Goal: Task Accomplishment & Management: Manage account settings

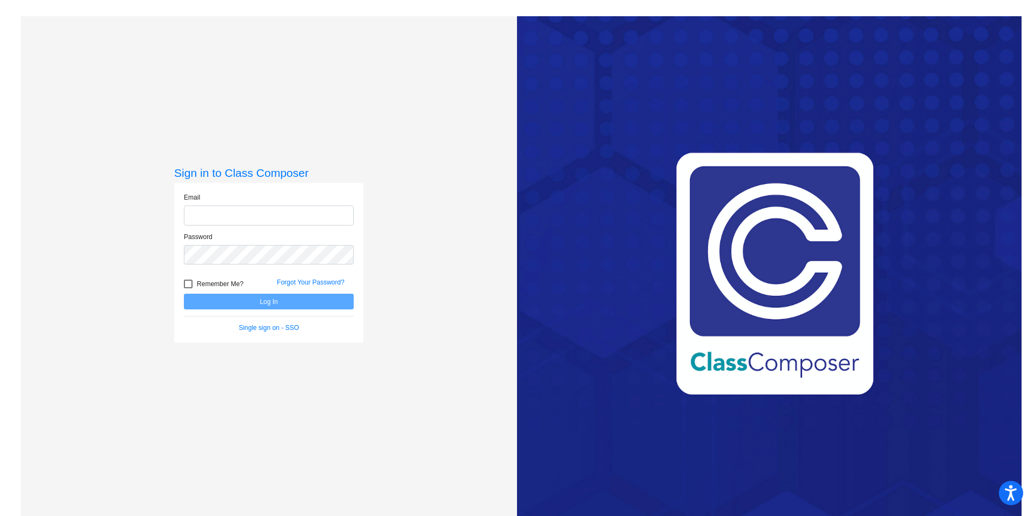
click at [328, 215] on input "email" at bounding box center [269, 216] width 170 height 20
type input "isabel.diaz@leusd.k12.ca.us"
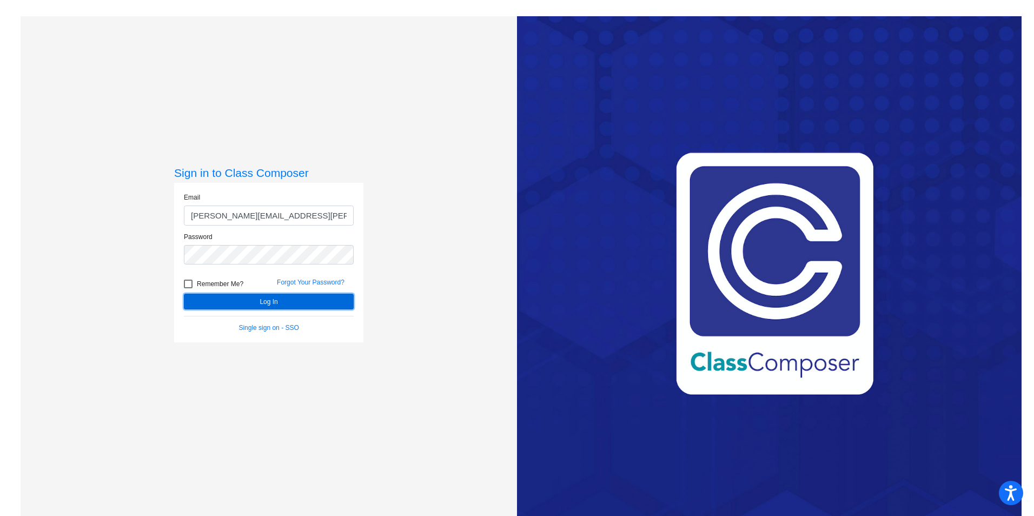
click at [219, 305] on button "Log In" at bounding box center [269, 302] width 170 height 16
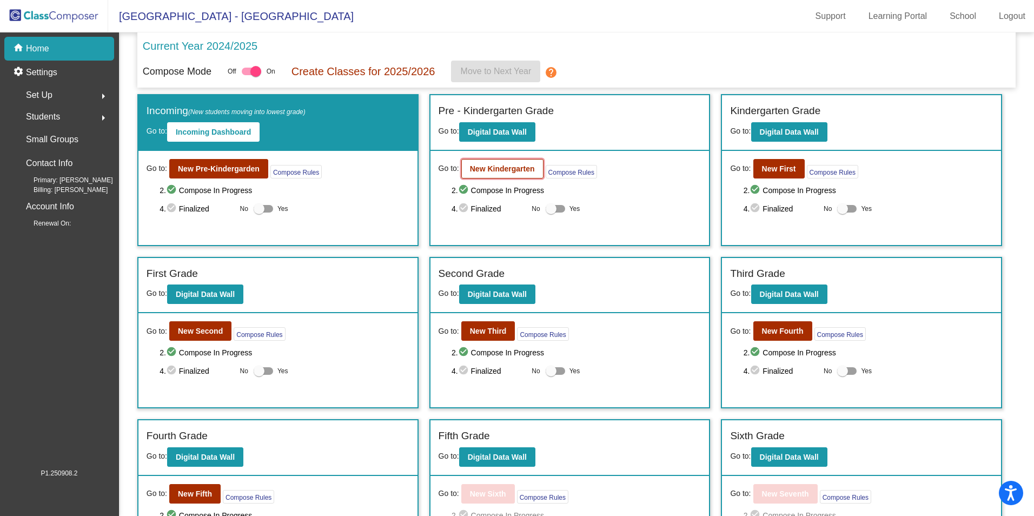
click at [503, 165] on b "New Kindergarten" at bounding box center [502, 168] width 65 height 9
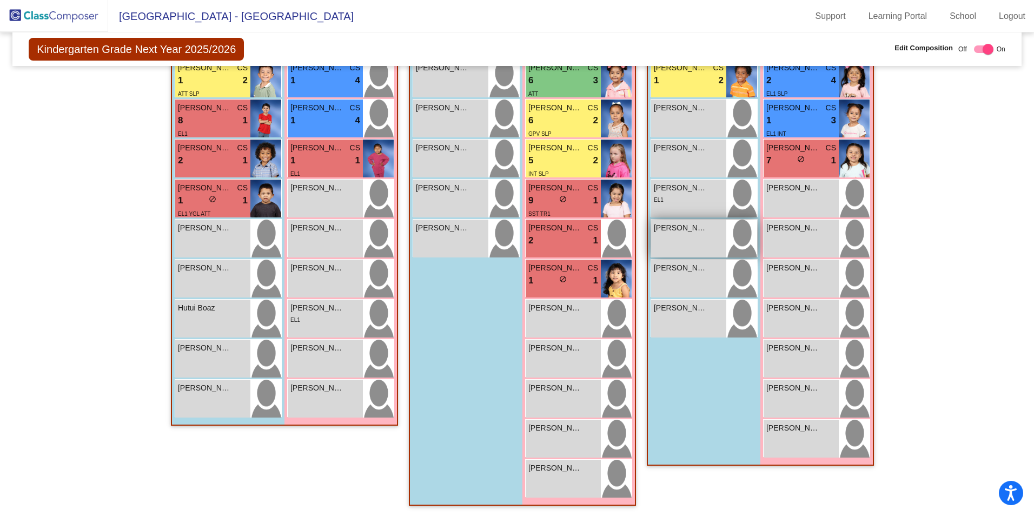
scroll to position [357, 0]
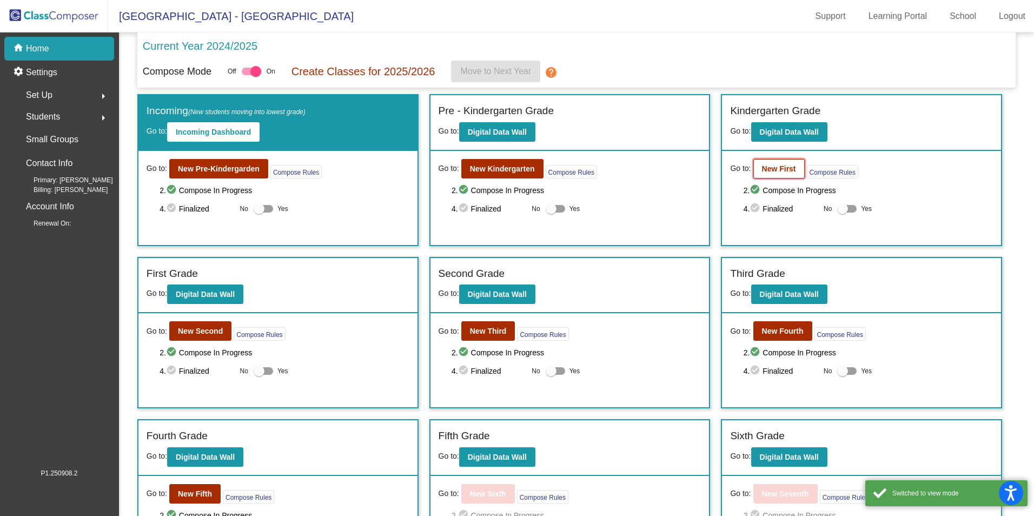
click at [762, 174] on button "New First" at bounding box center [779, 168] width 51 height 19
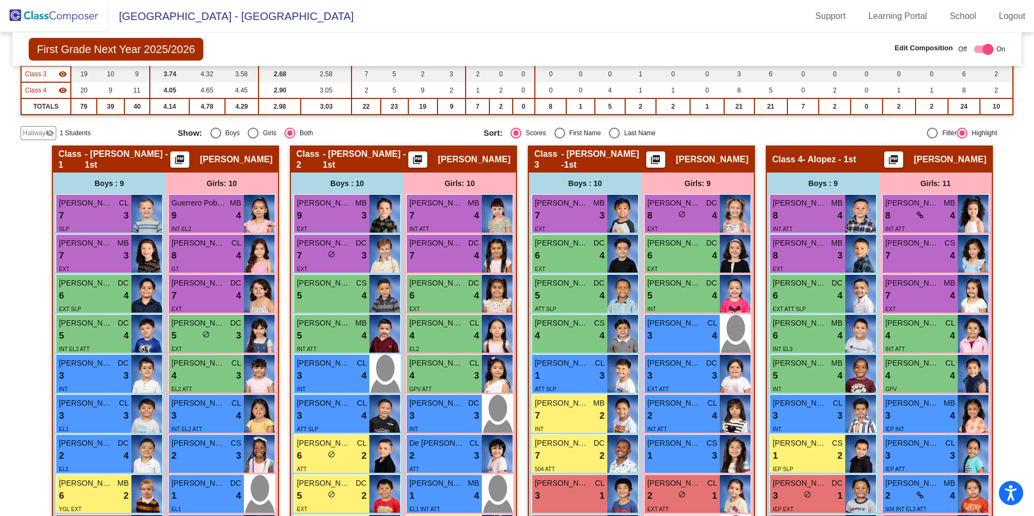
scroll to position [162, 0]
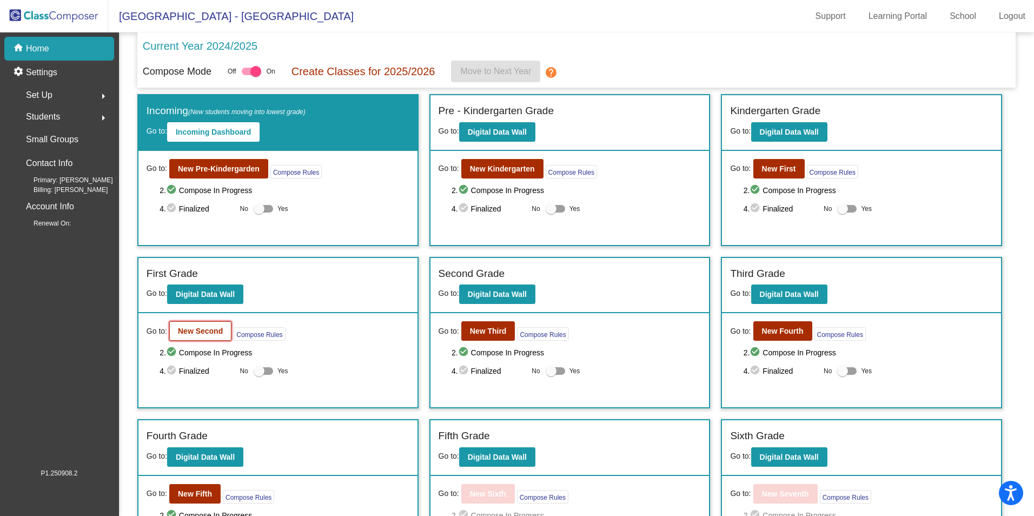
click at [184, 328] on b "New Second" at bounding box center [200, 331] width 45 height 9
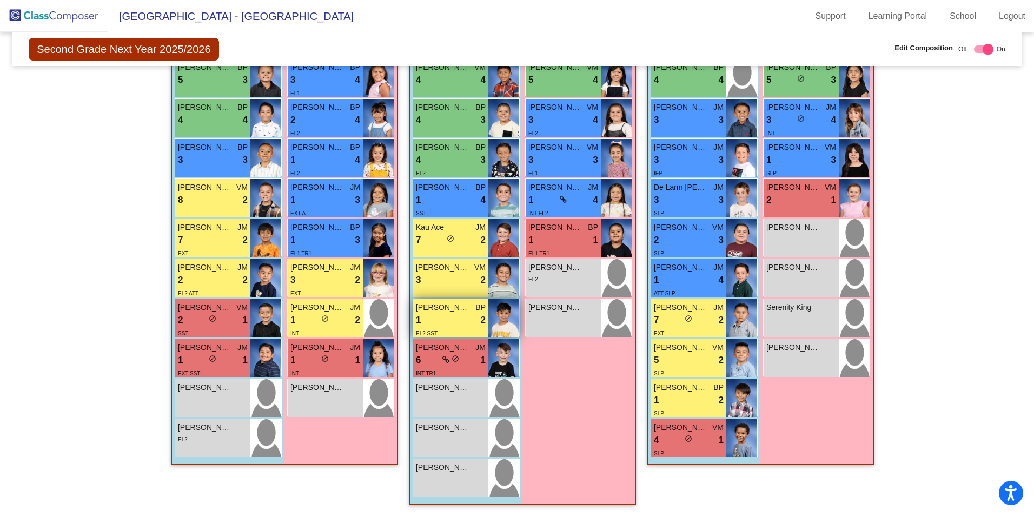
scroll to position [342, 0]
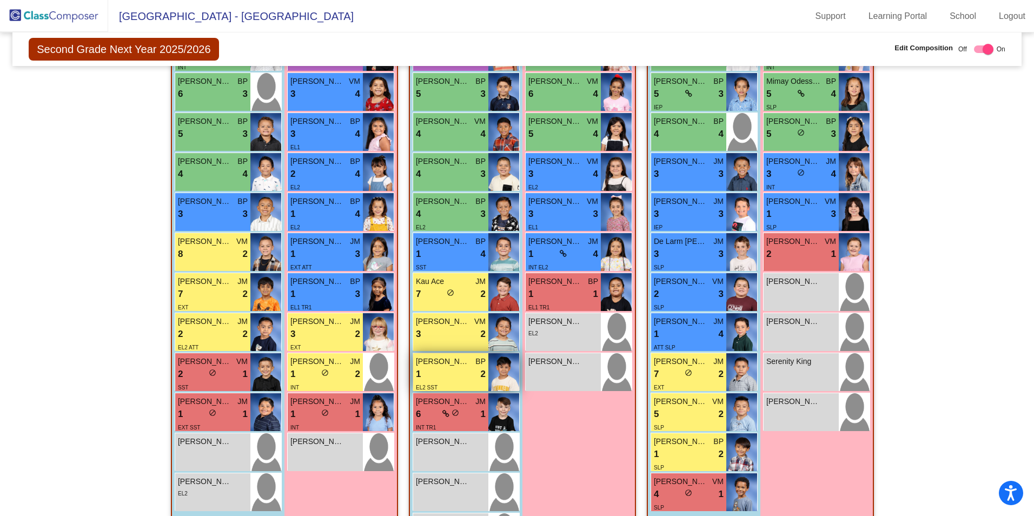
click at [458, 361] on span "Yanez Hector" at bounding box center [443, 361] width 54 height 11
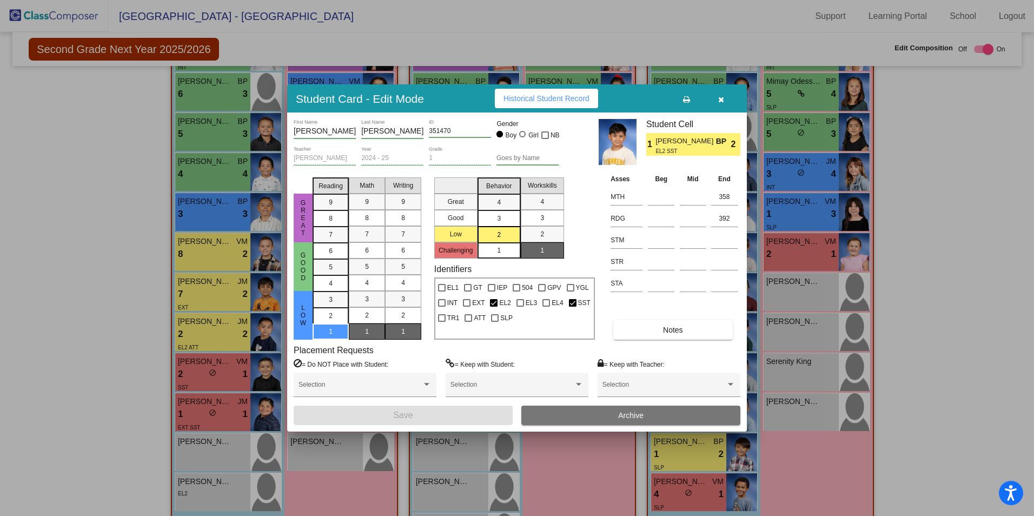
click at [599, 411] on button "Archive" at bounding box center [631, 415] width 219 height 19
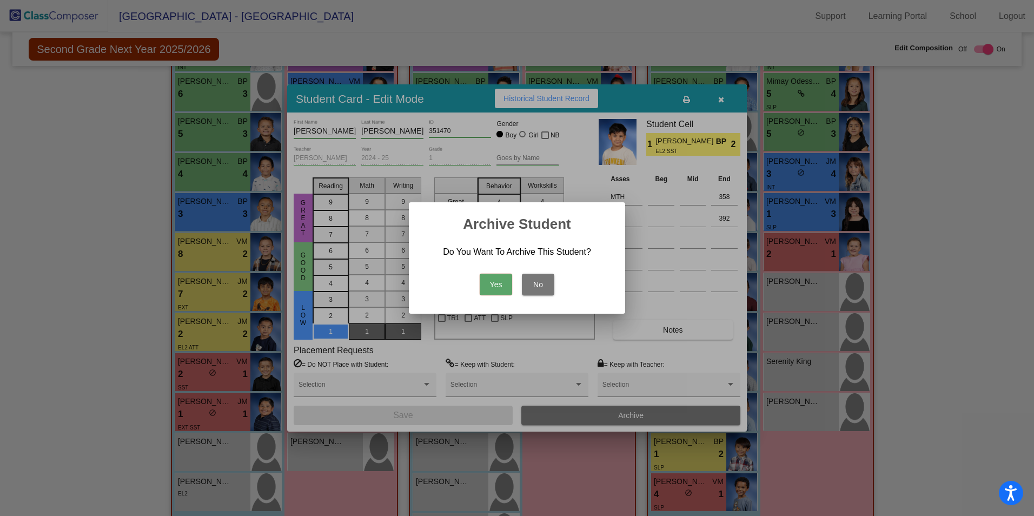
click at [500, 283] on button "Yes" at bounding box center [496, 285] width 32 height 22
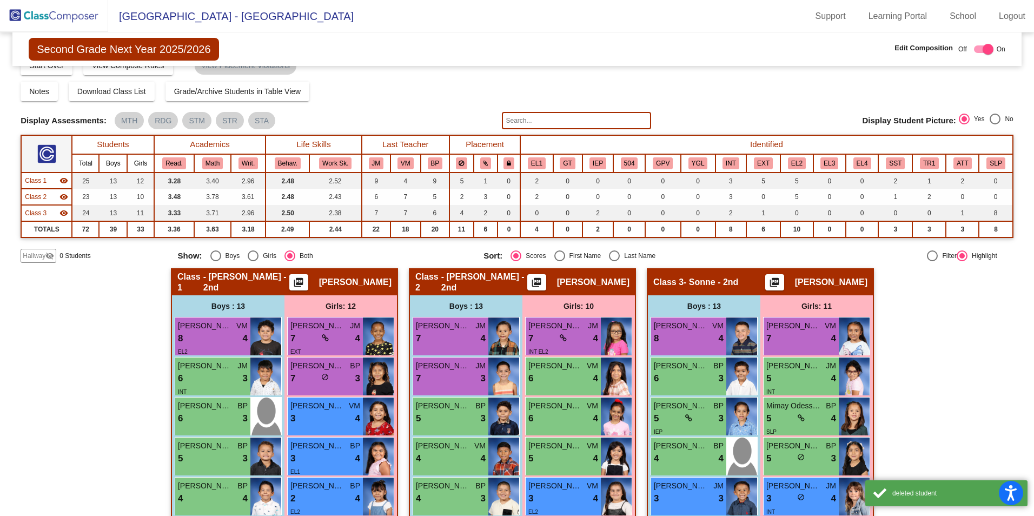
scroll to position [72, 0]
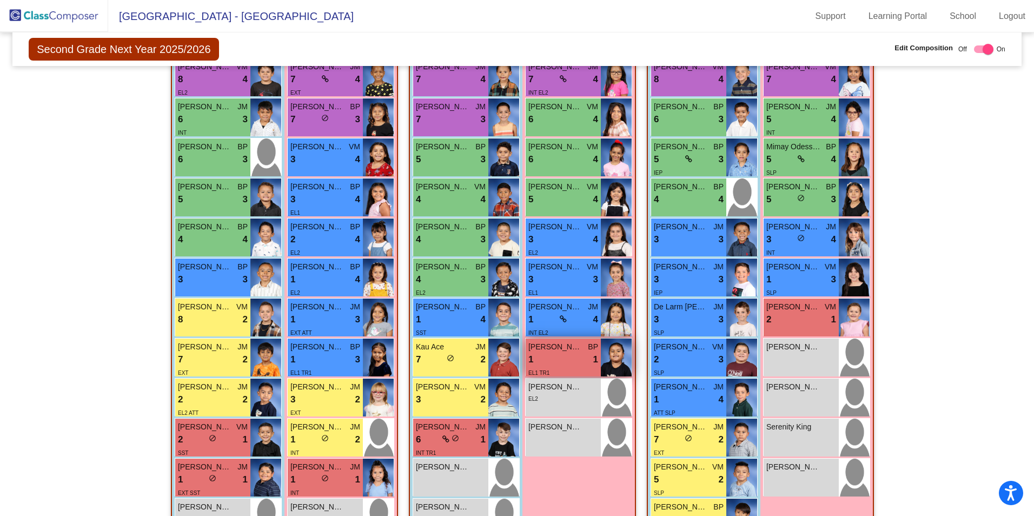
scroll to position [357, 0]
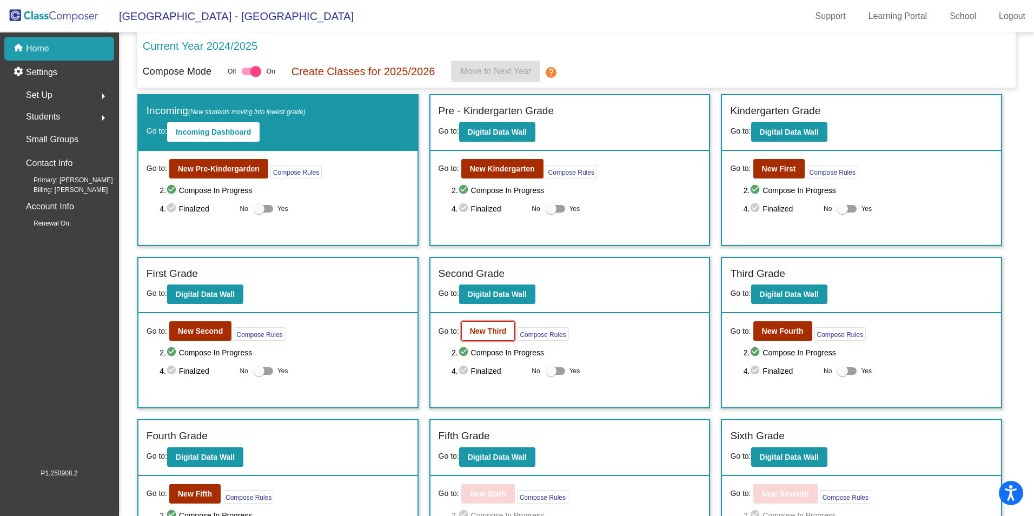
click at [498, 334] on b "New Third" at bounding box center [488, 331] width 37 height 9
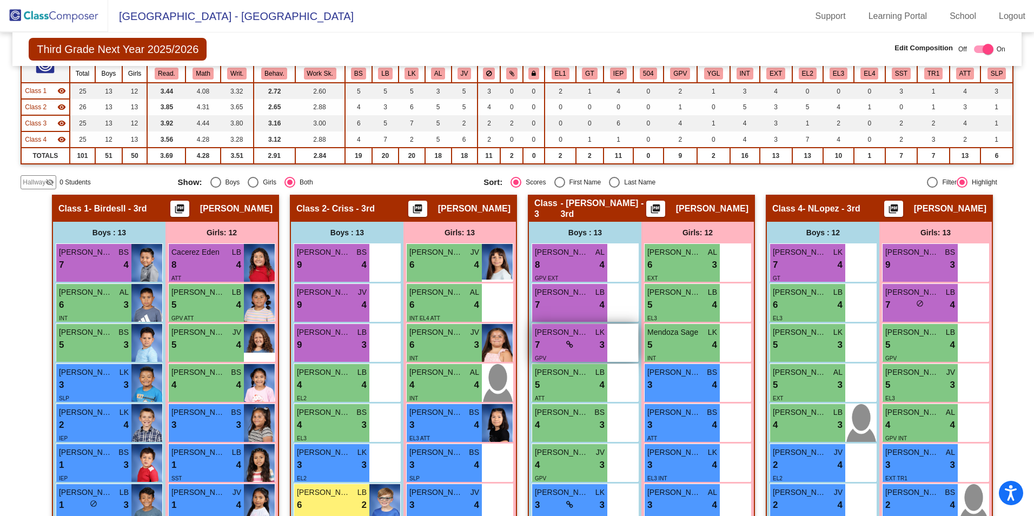
scroll to position [108, 0]
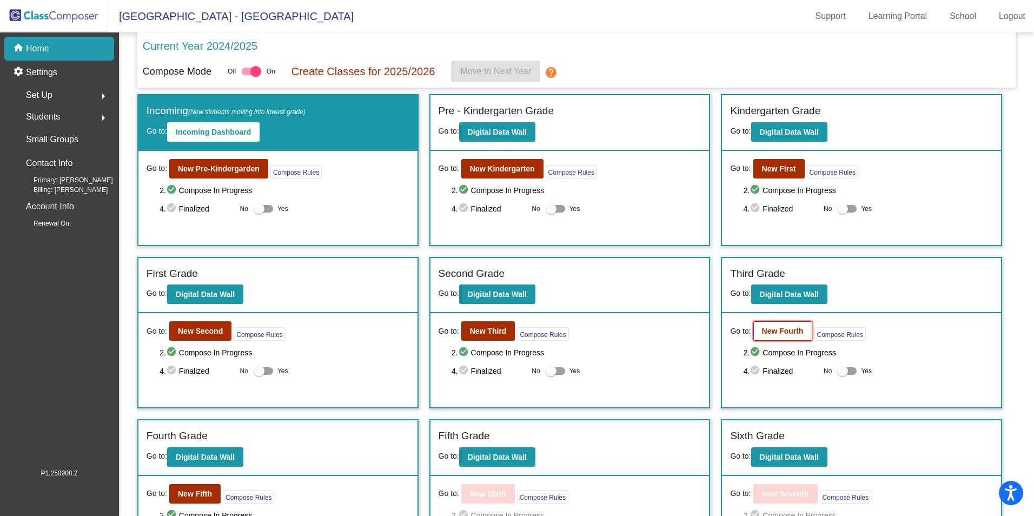
click at [775, 332] on b "New Fourth" at bounding box center [783, 331] width 42 height 9
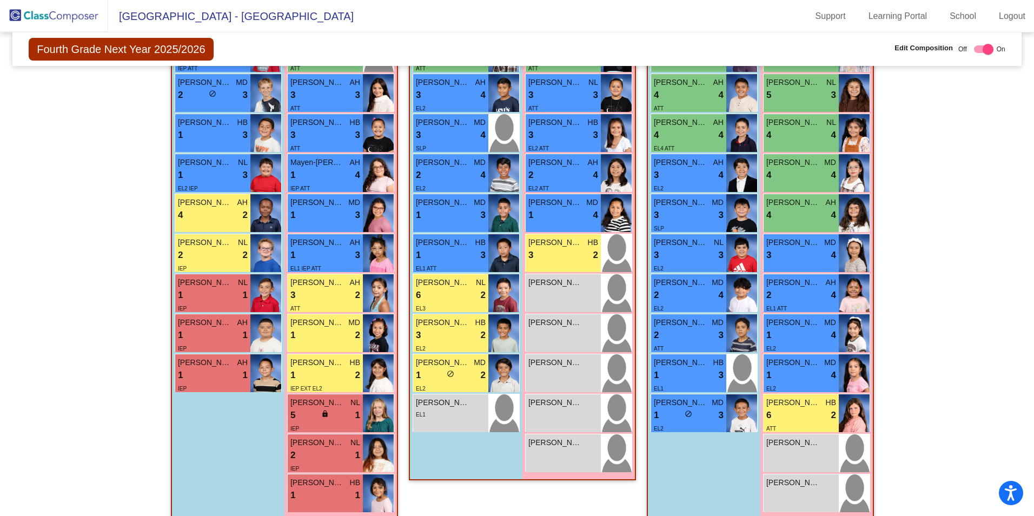
scroll to position [477, 0]
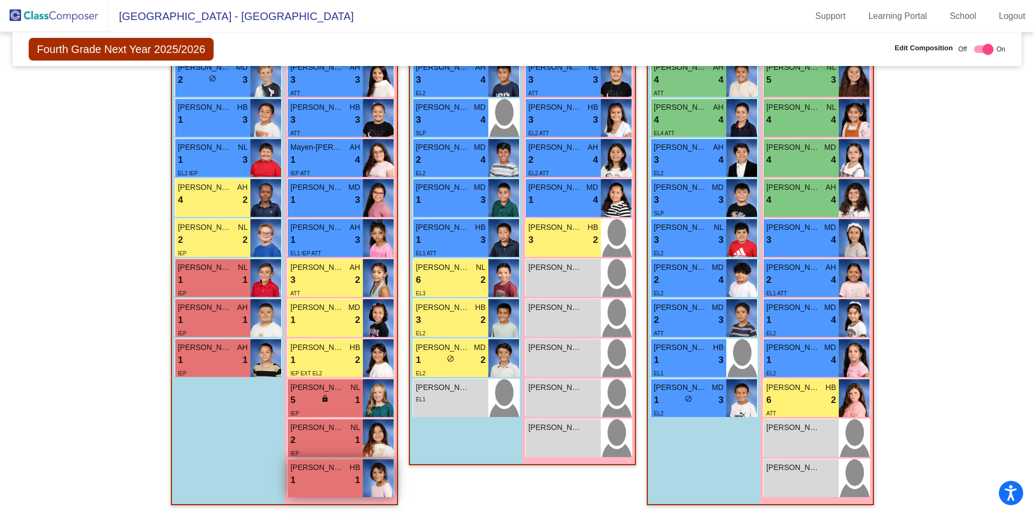
click at [333, 474] on div "1 lock do_not_disturb_alt 1" at bounding box center [326, 480] width 70 height 14
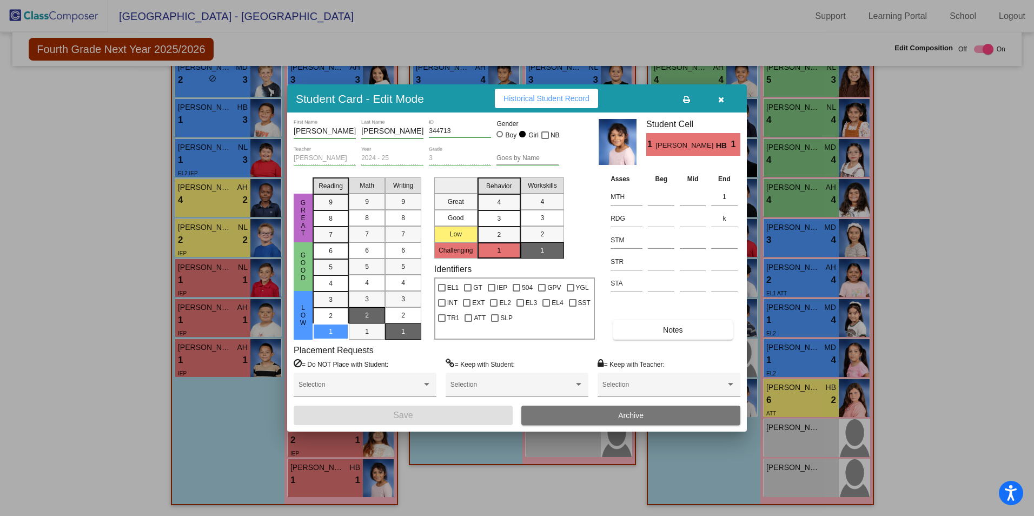
click at [616, 416] on button "Archive" at bounding box center [631, 415] width 219 height 19
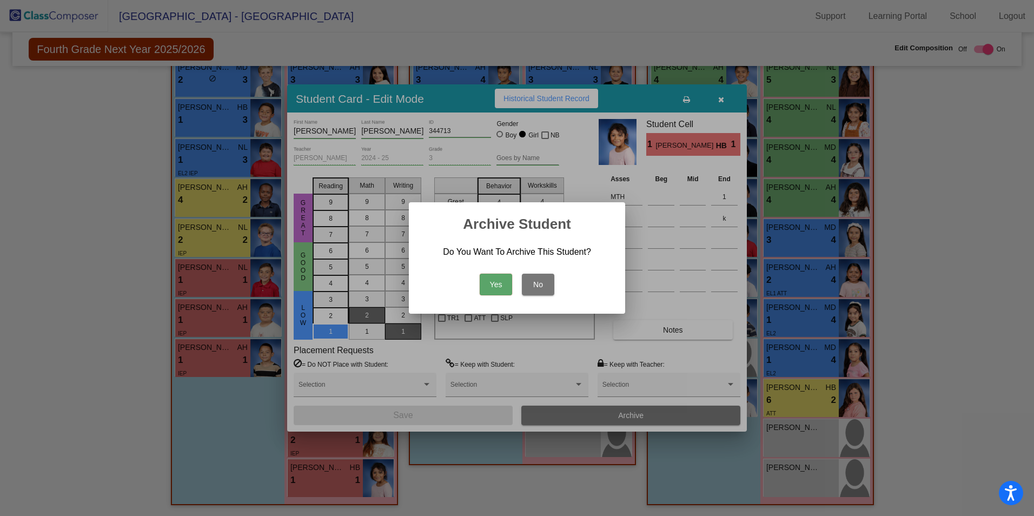
click at [501, 279] on button "Yes" at bounding box center [496, 285] width 32 height 22
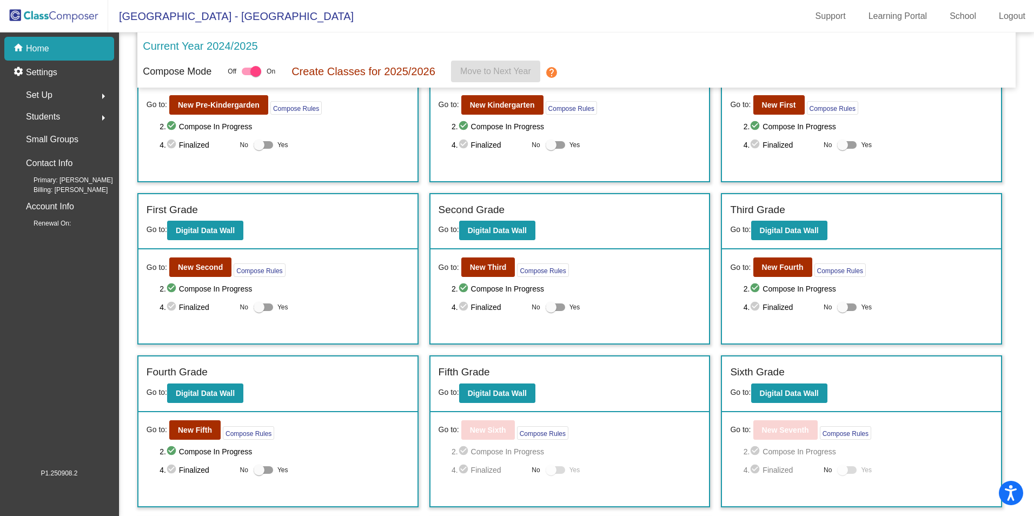
scroll to position [162, 0]
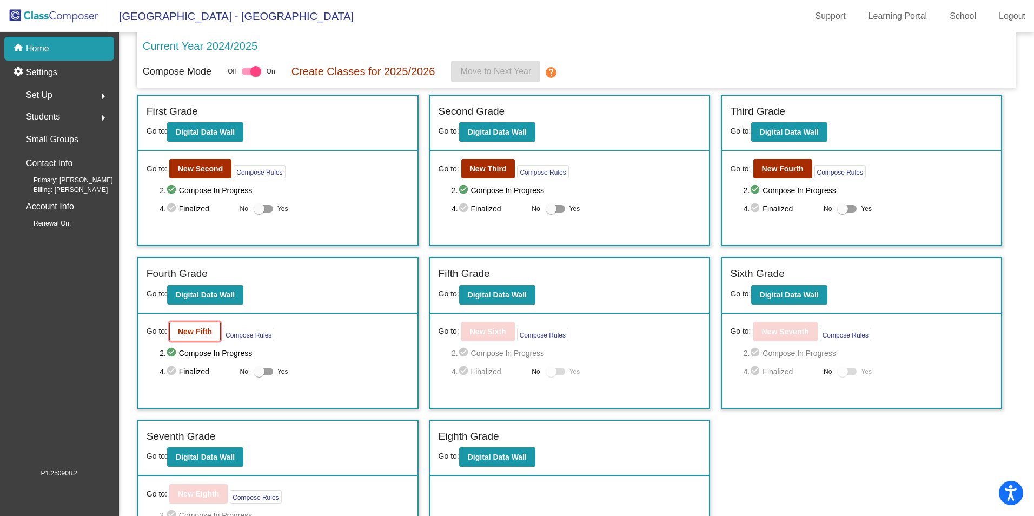
click at [184, 334] on b "New Fifth" at bounding box center [195, 331] width 34 height 9
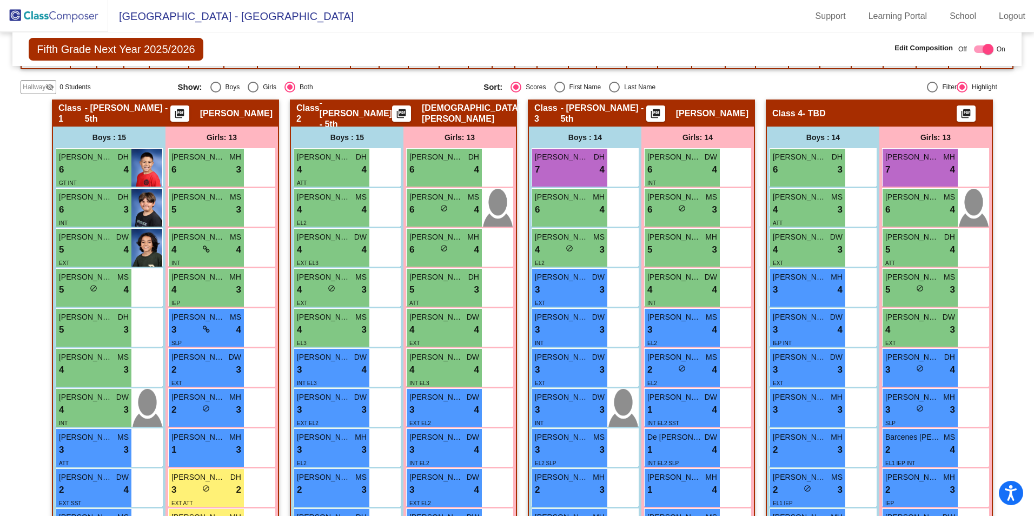
scroll to position [216, 0]
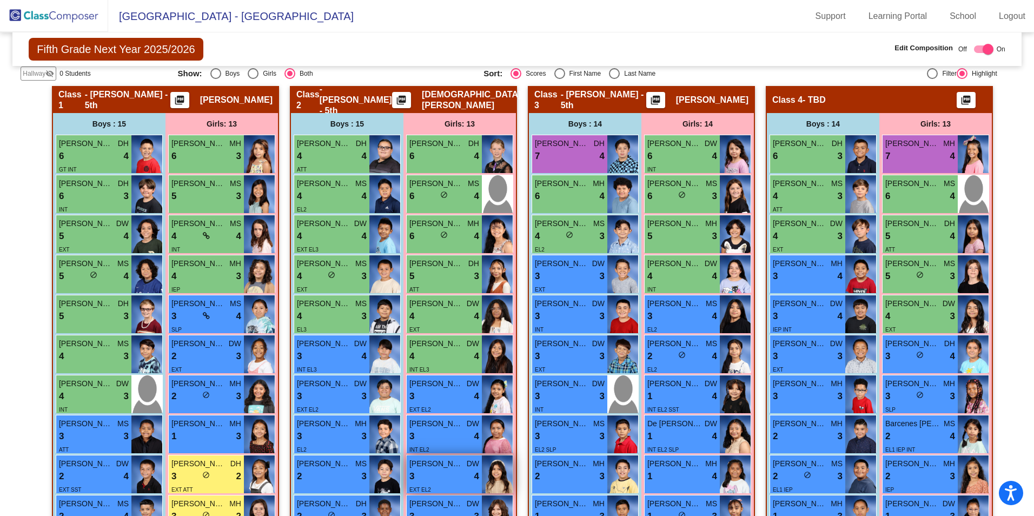
click at [448, 470] on div "3 lock do_not_disturb_alt 4" at bounding box center [445, 477] width 70 height 14
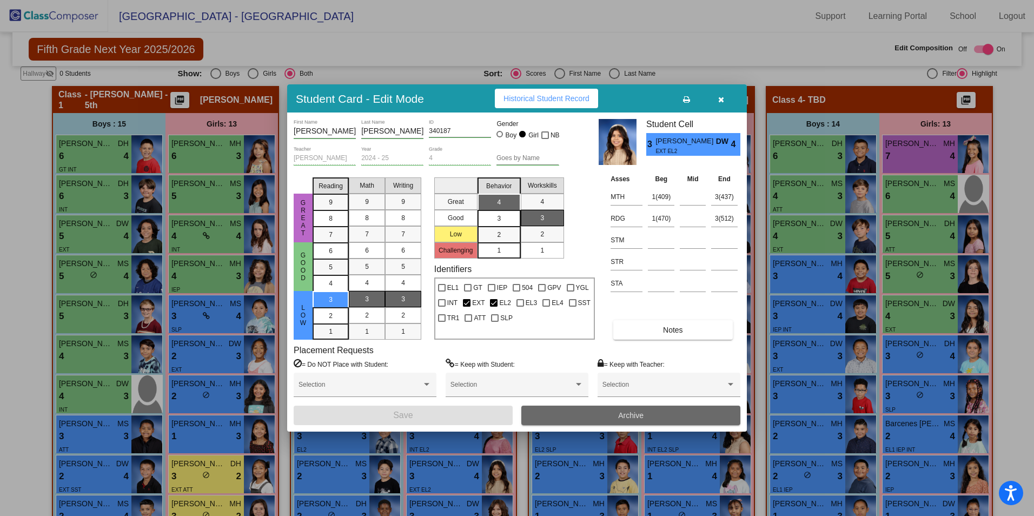
click at [637, 414] on span "Archive" at bounding box center [630, 415] width 25 height 9
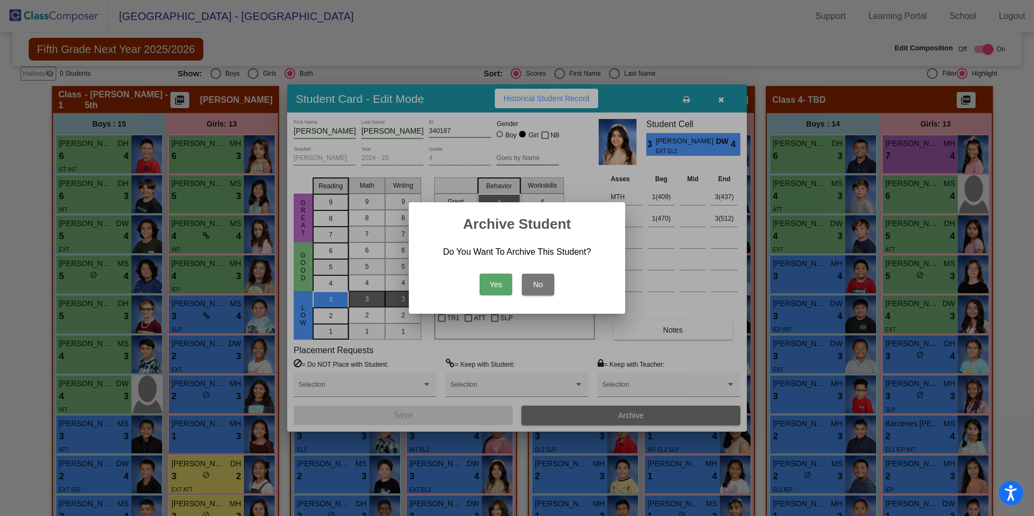
click at [504, 284] on button "Yes" at bounding box center [496, 285] width 32 height 22
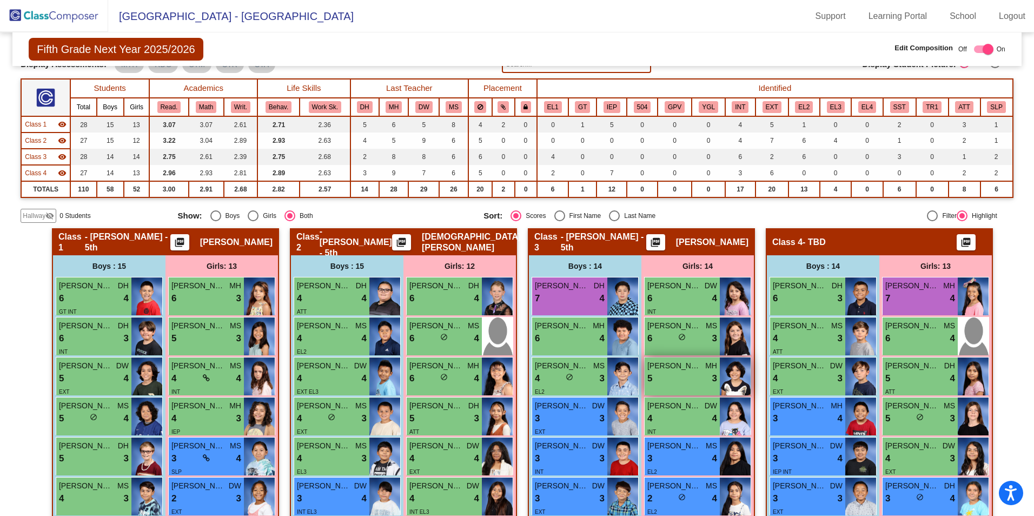
scroll to position [128, 0]
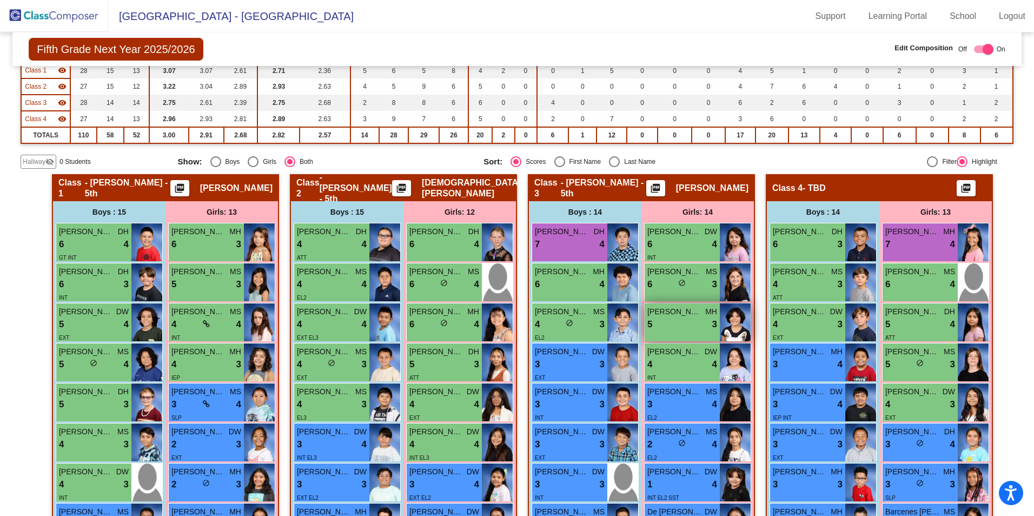
click at [687, 328] on div "5 lock do_not_disturb_alt 3" at bounding box center [683, 325] width 70 height 14
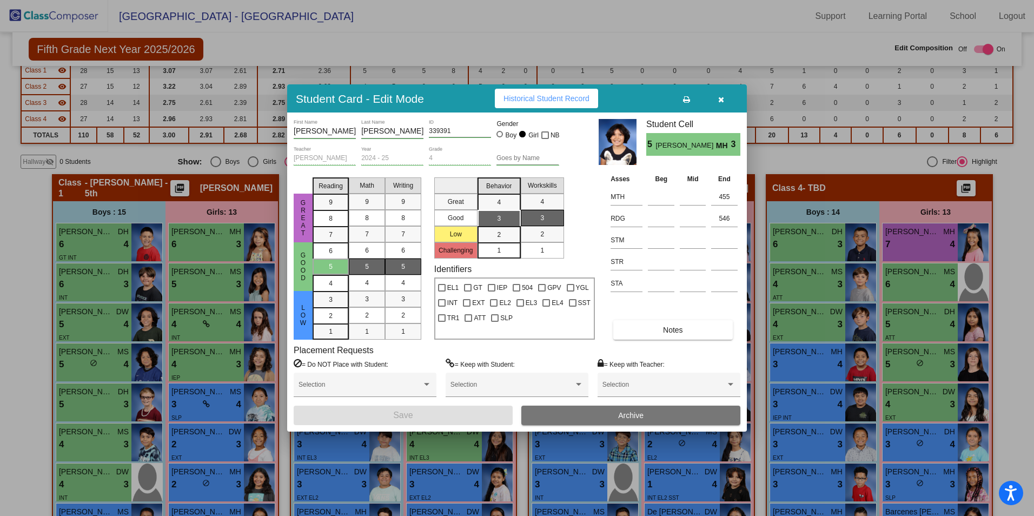
click at [636, 413] on span "Archive" at bounding box center [630, 415] width 25 height 9
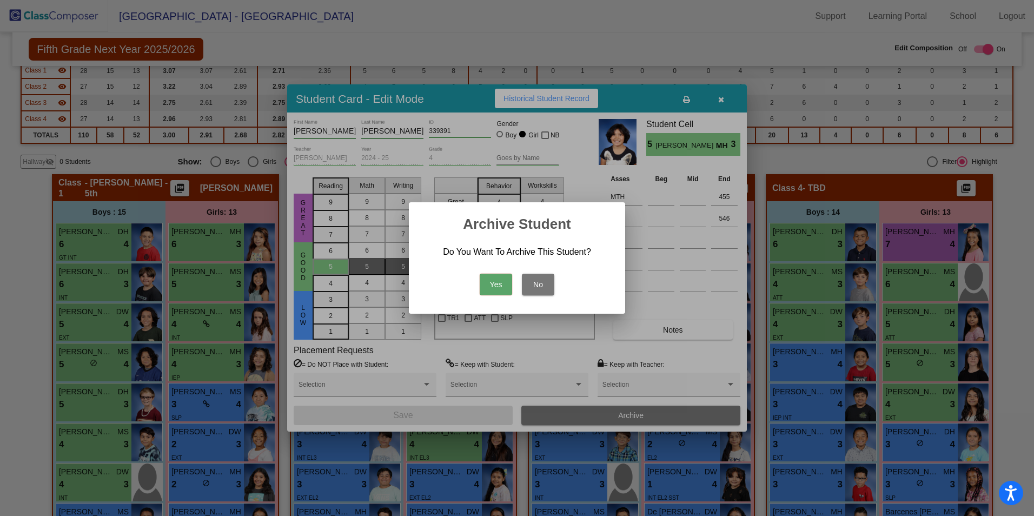
click at [498, 279] on button "Yes" at bounding box center [496, 285] width 32 height 22
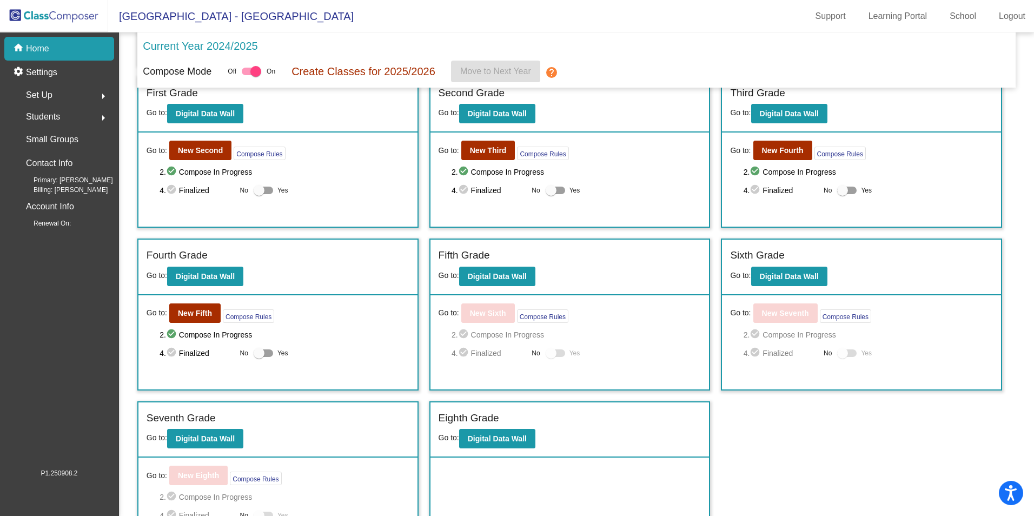
scroll to position [216, 0]
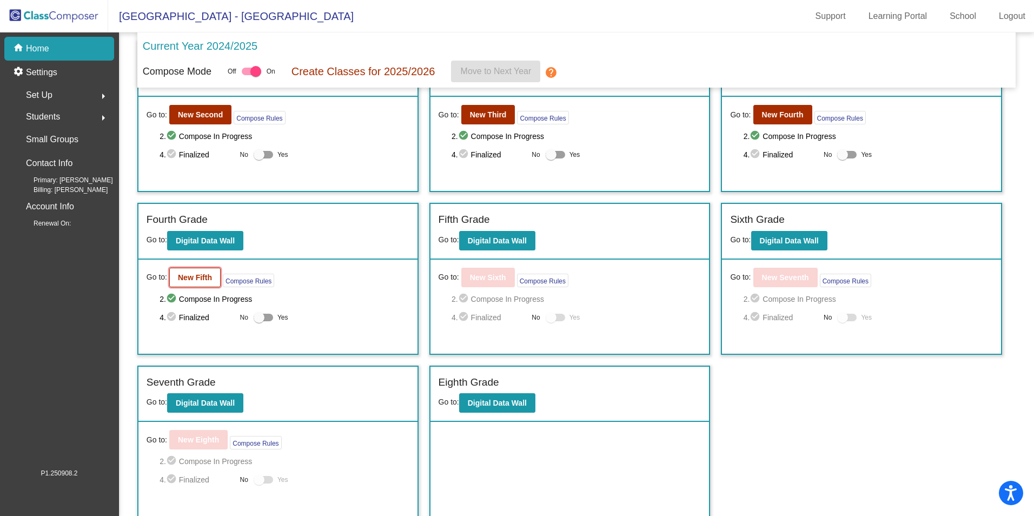
click at [206, 280] on b "New Fifth" at bounding box center [195, 277] width 34 height 9
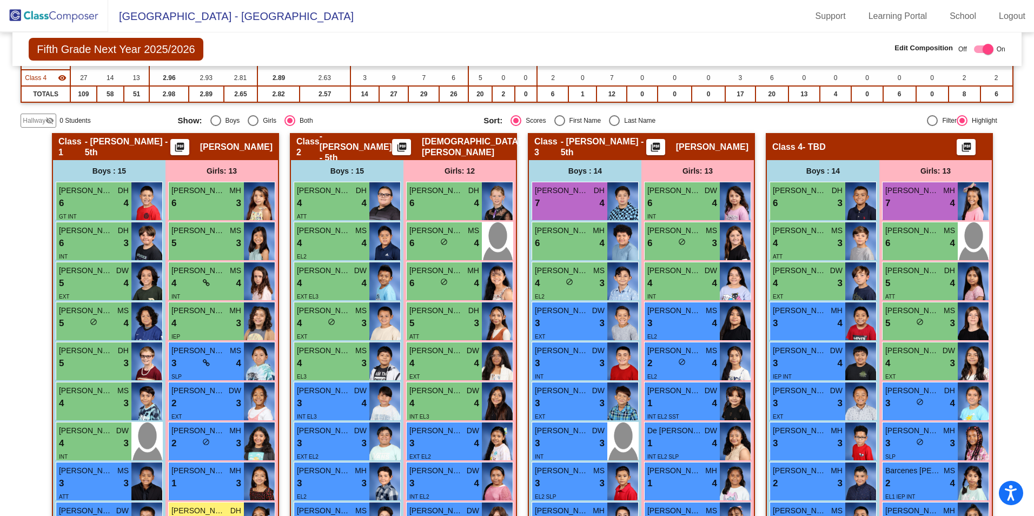
scroll to position [108, 0]
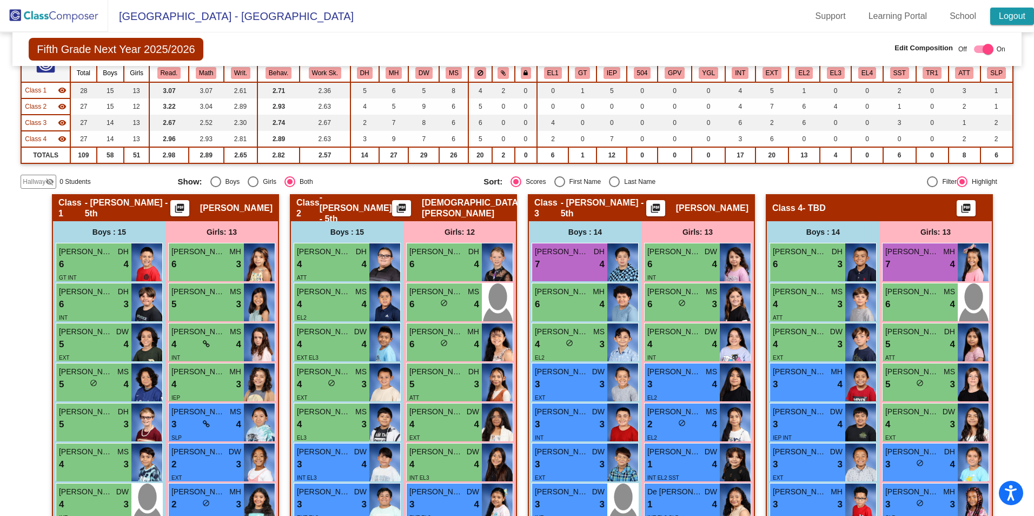
click at [1020, 18] on link "Logout" at bounding box center [1013, 16] width 44 height 17
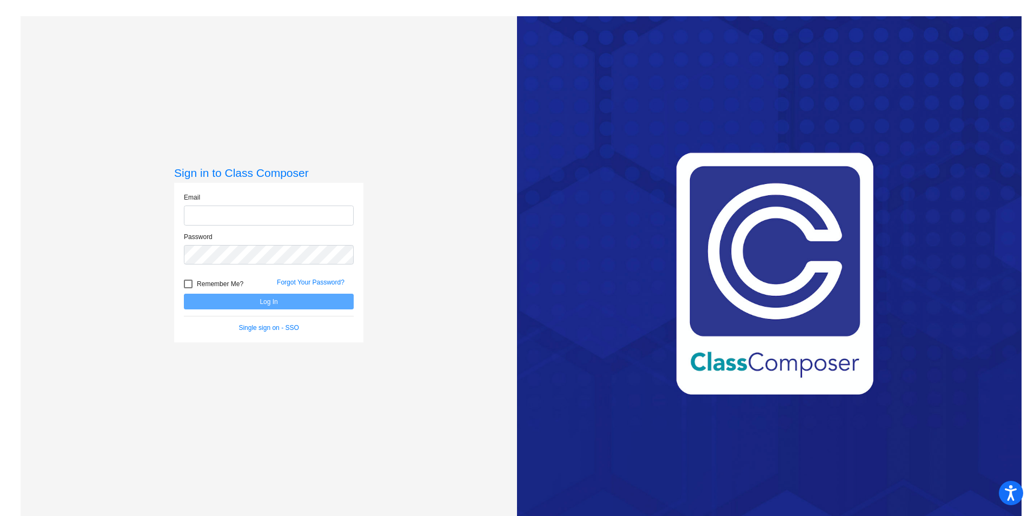
click at [297, 213] on input "email" at bounding box center [269, 216] width 170 height 20
type input "[PERSON_NAME][EMAIL_ADDRESS][PERSON_NAME][DOMAIN_NAME]"
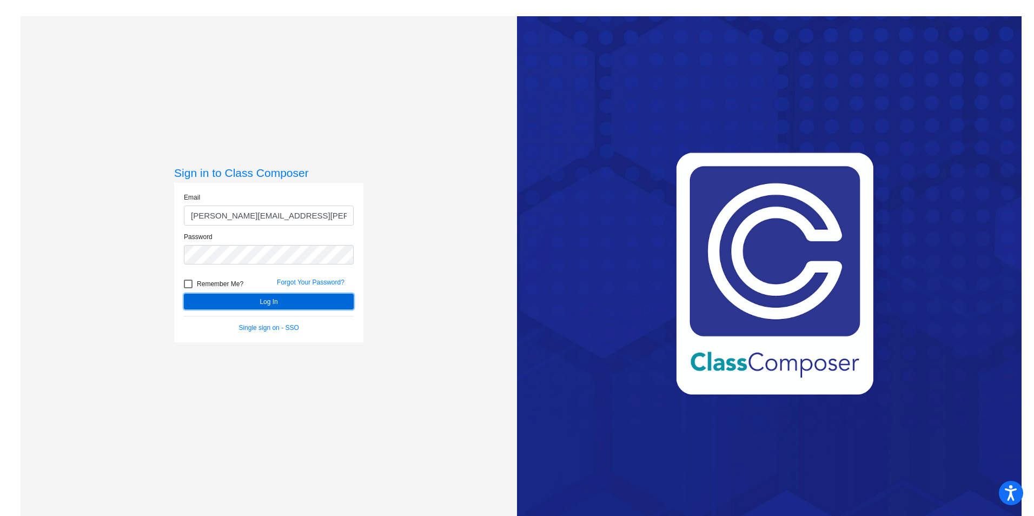
click at [314, 301] on button "Log In" at bounding box center [269, 302] width 170 height 16
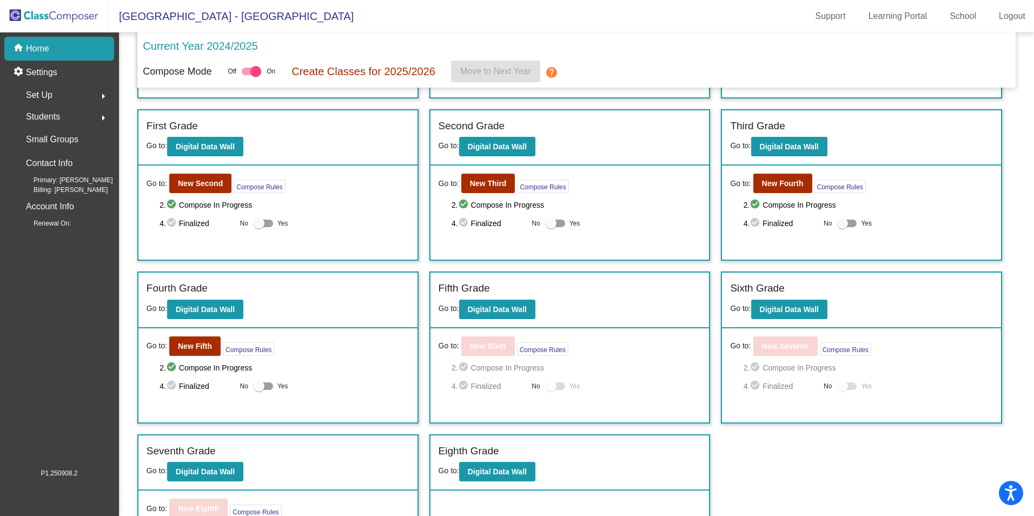
scroll to position [162, 0]
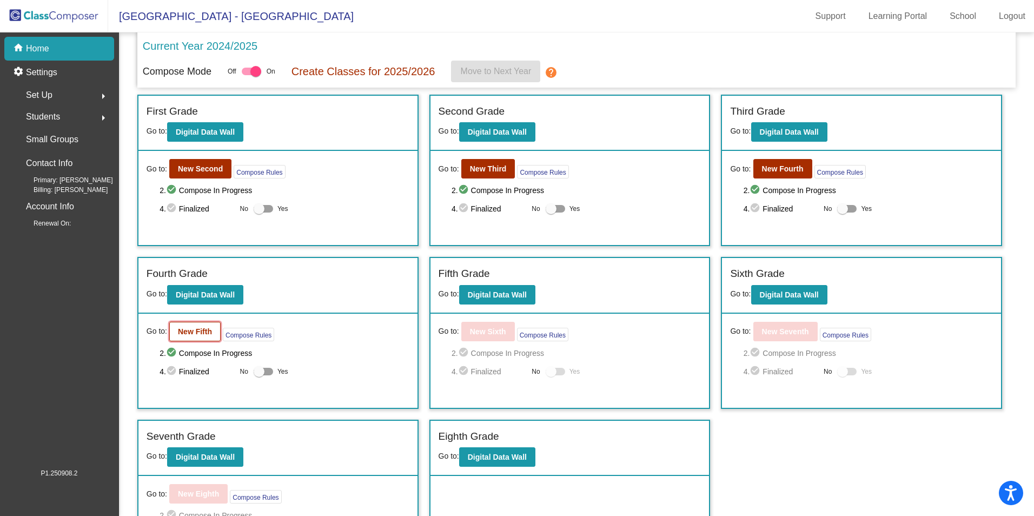
click at [198, 335] on b "New Fifth" at bounding box center [195, 331] width 34 height 9
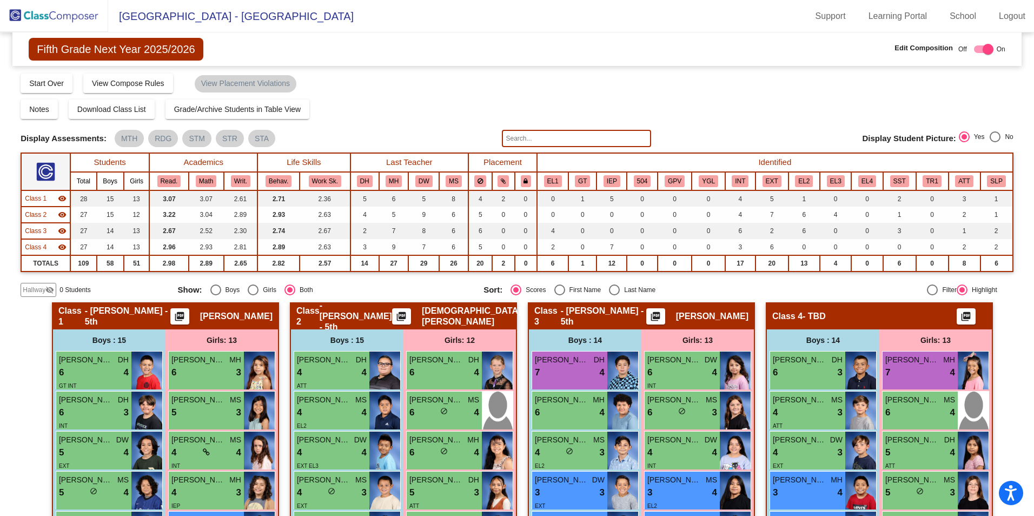
click at [817, 316] on span "- TBD" at bounding box center [814, 316] width 23 height 11
click at [964, 19] on link "School" at bounding box center [963, 16] width 44 height 17
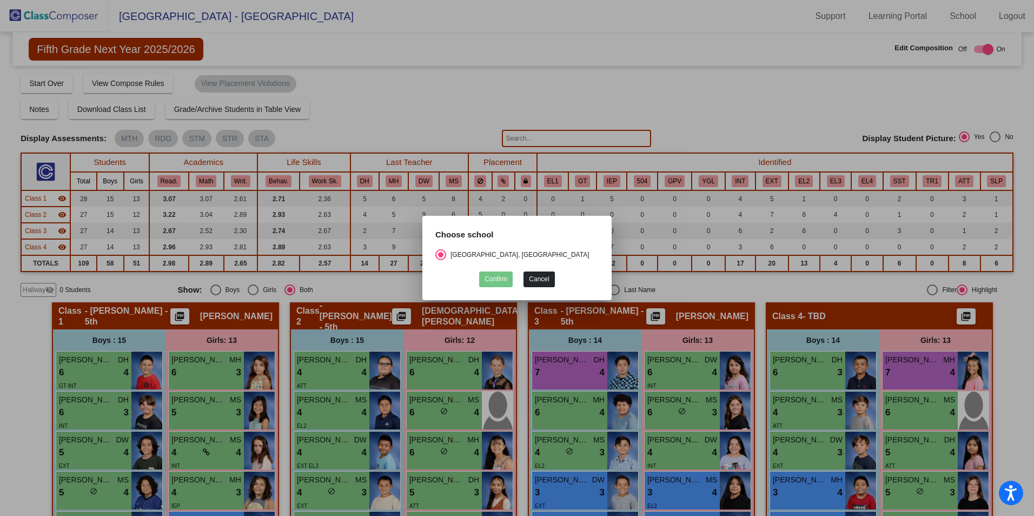
click at [544, 274] on button "Cancel" at bounding box center [539, 280] width 31 height 16
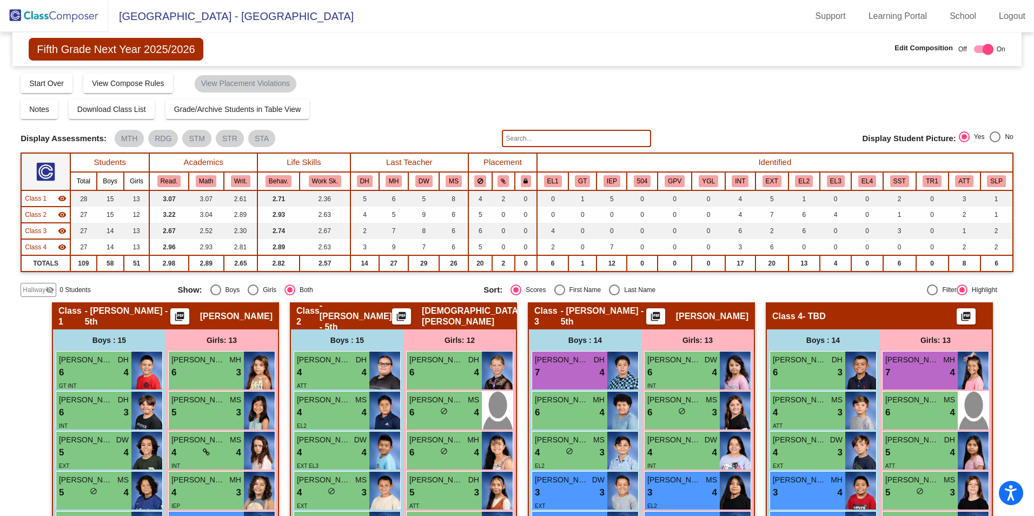
click at [960, 313] on mat-icon "picture_as_pdf" at bounding box center [966, 318] width 13 height 15
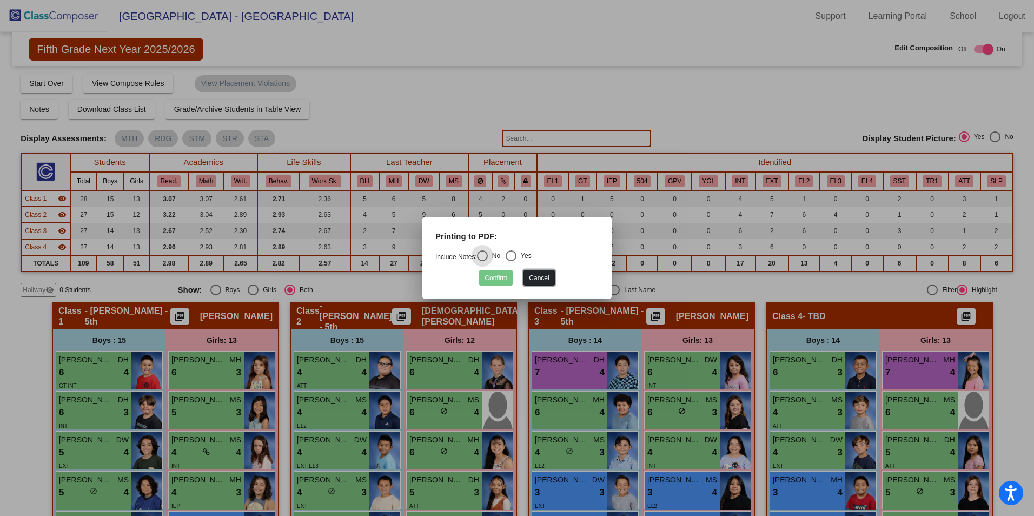
click at [540, 280] on button "Cancel" at bounding box center [539, 278] width 31 height 16
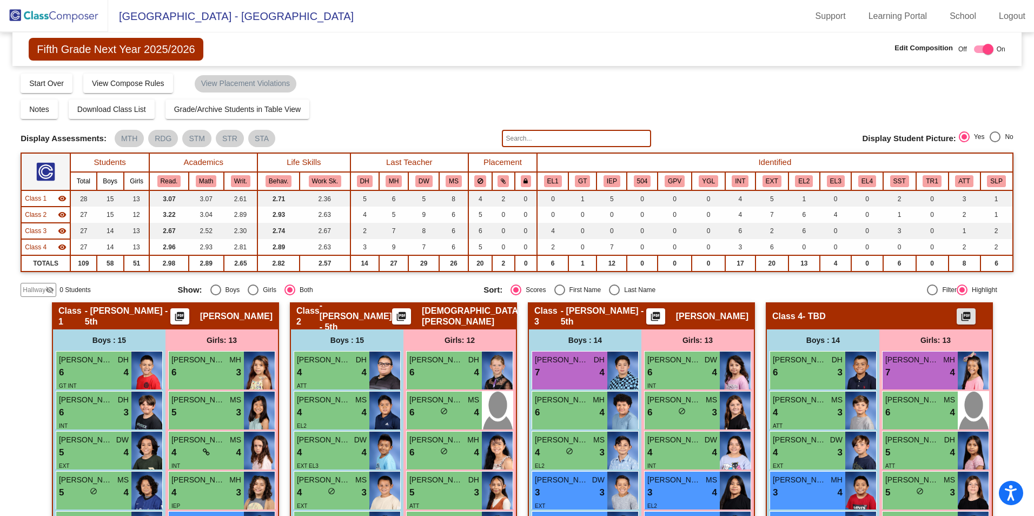
click at [796, 320] on span "Class 4" at bounding box center [788, 316] width 30 height 11
click at [797, 319] on span "Class 4" at bounding box center [788, 316] width 30 height 11
click at [811, 317] on span "- TBD" at bounding box center [814, 316] width 23 height 11
click at [956, 19] on link "School" at bounding box center [963, 16] width 44 height 17
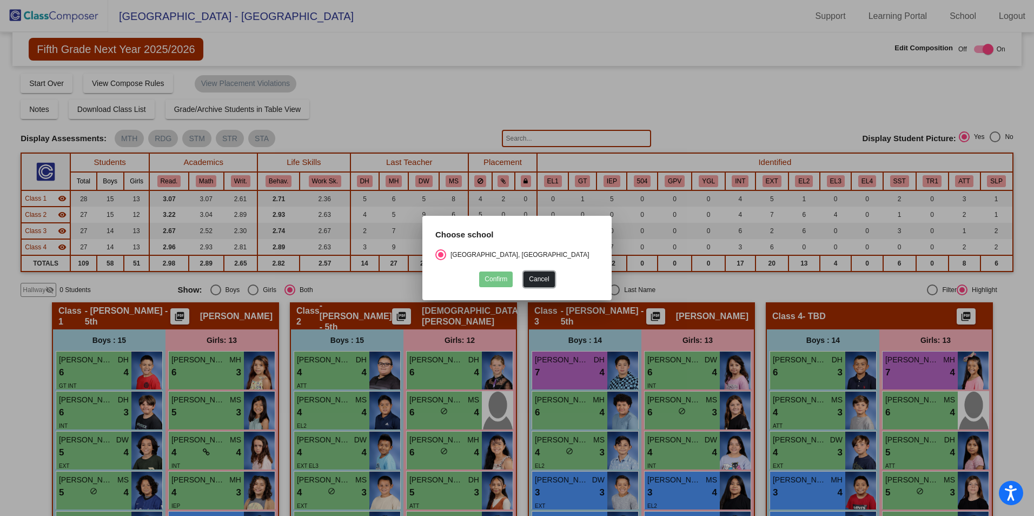
click at [540, 276] on button "Cancel" at bounding box center [539, 280] width 31 height 16
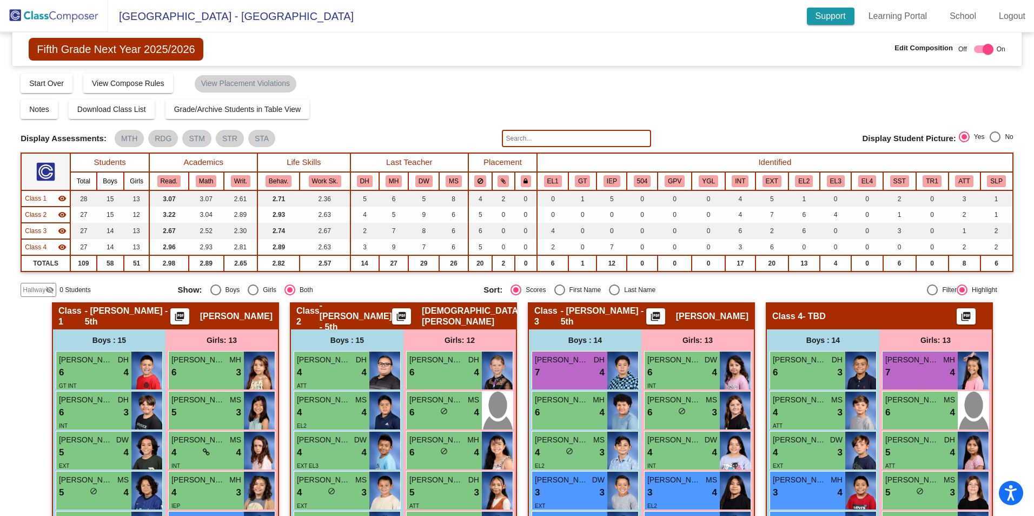
click at [833, 19] on link "Support" at bounding box center [831, 16] width 48 height 17
click at [156, 84] on span "View Compose Rules" at bounding box center [128, 83] width 72 height 9
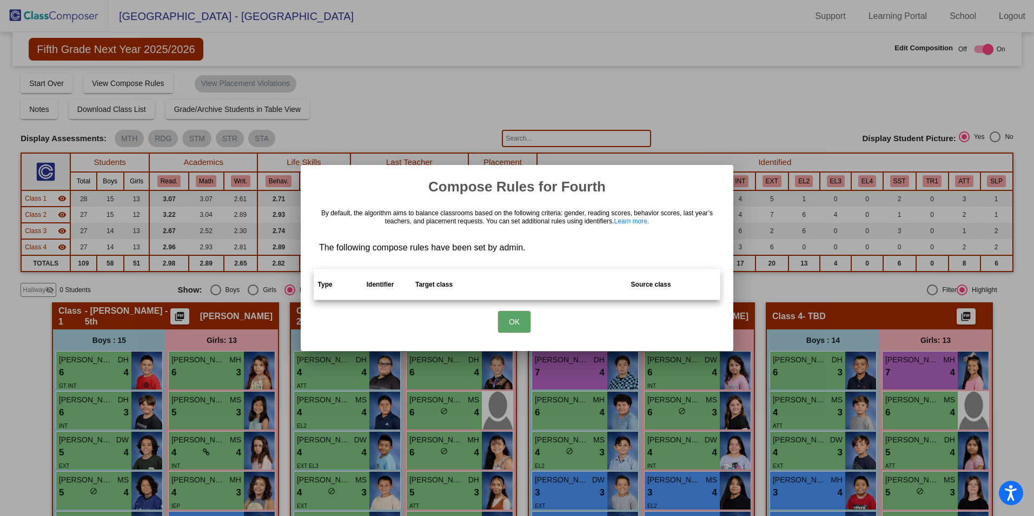
click at [508, 320] on button "OK" at bounding box center [514, 322] width 32 height 22
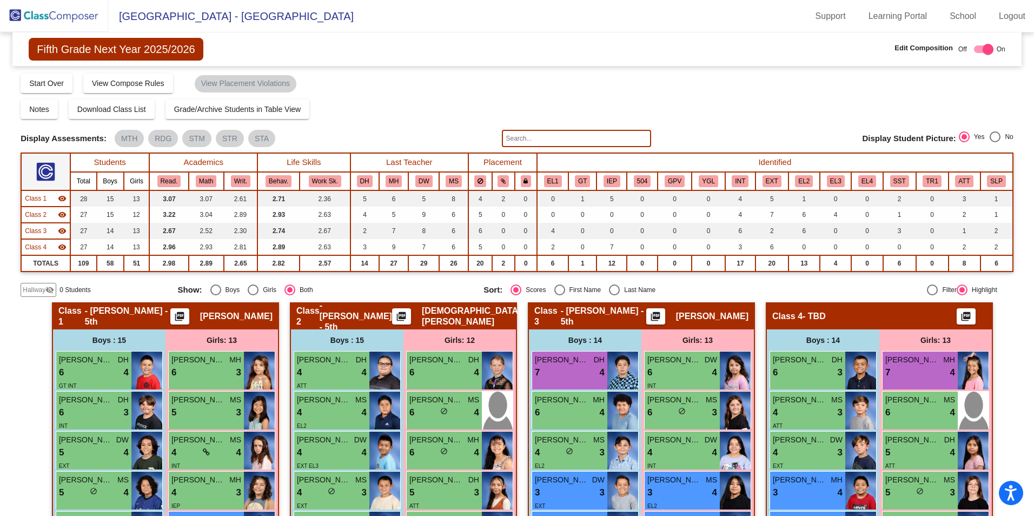
click at [130, 50] on span "Fifth Grade Next Year 2025/2026" at bounding box center [116, 49] width 174 height 23
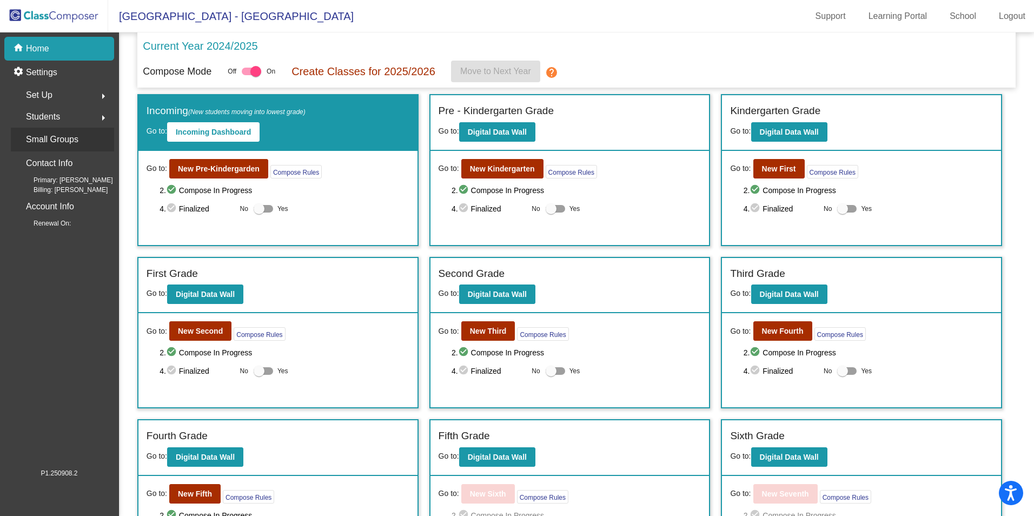
click at [52, 140] on p "Small Groups" at bounding box center [52, 139] width 52 height 15
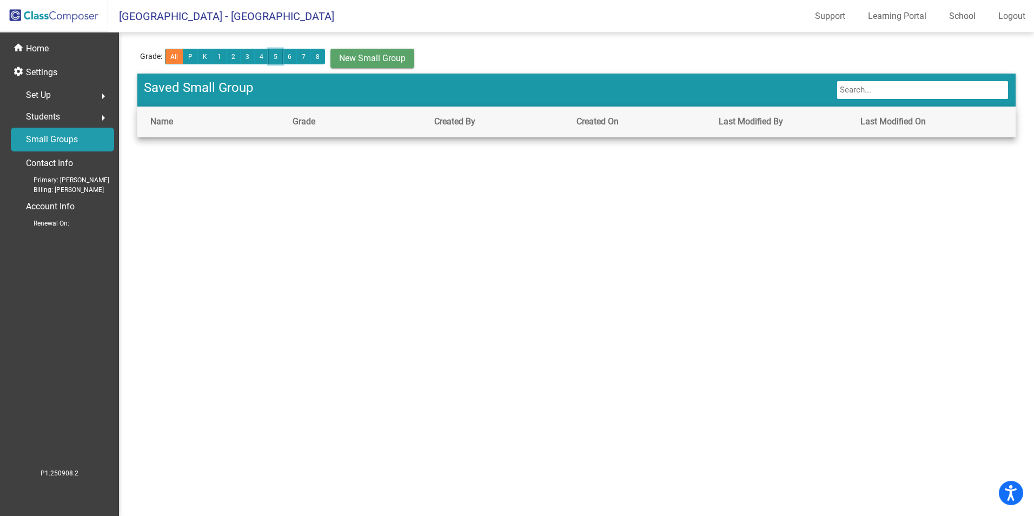
click at [275, 59] on button "5" at bounding box center [275, 57] width 15 height 16
click at [74, 162] on div "Contact Info" at bounding box center [62, 163] width 103 height 24
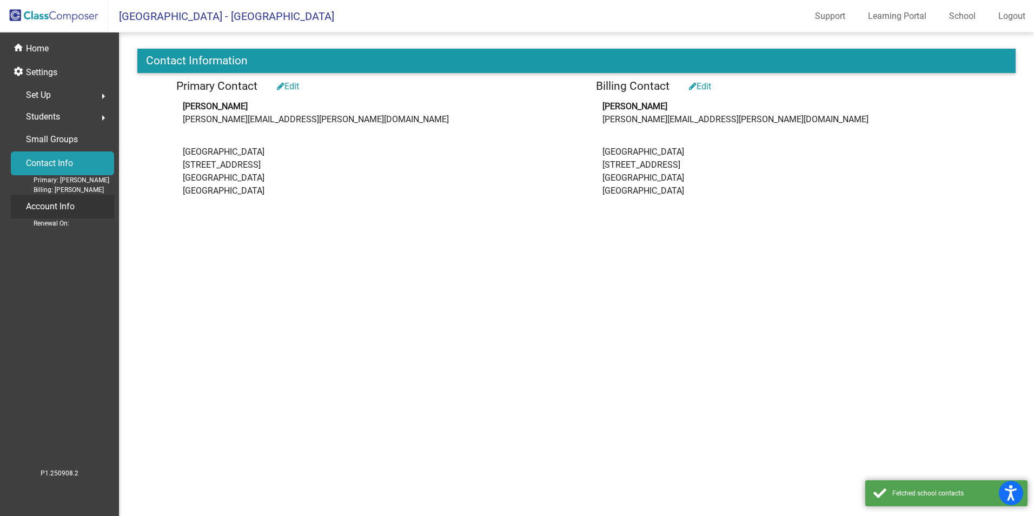
click at [60, 203] on p "Account Info" at bounding box center [50, 206] width 49 height 15
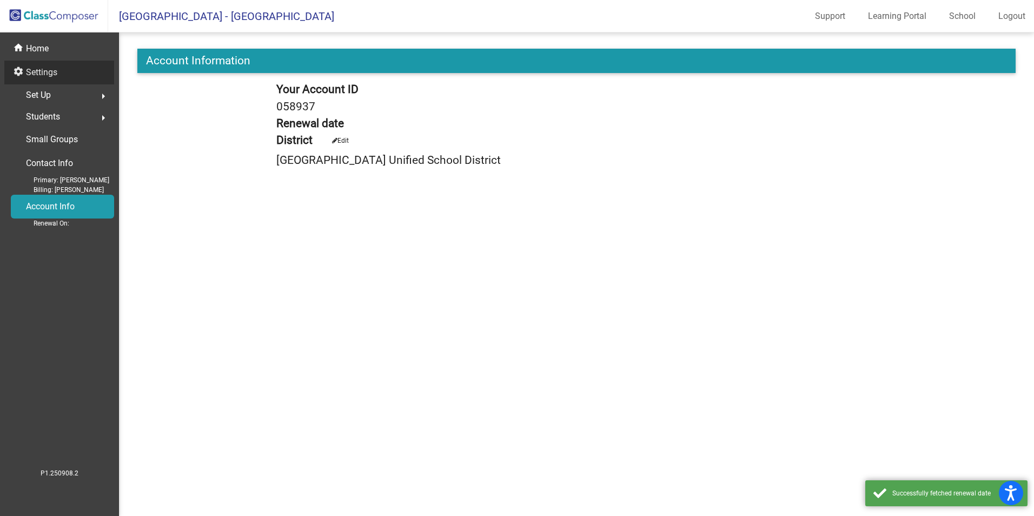
click at [49, 68] on p "Settings" at bounding box center [41, 72] width 31 height 13
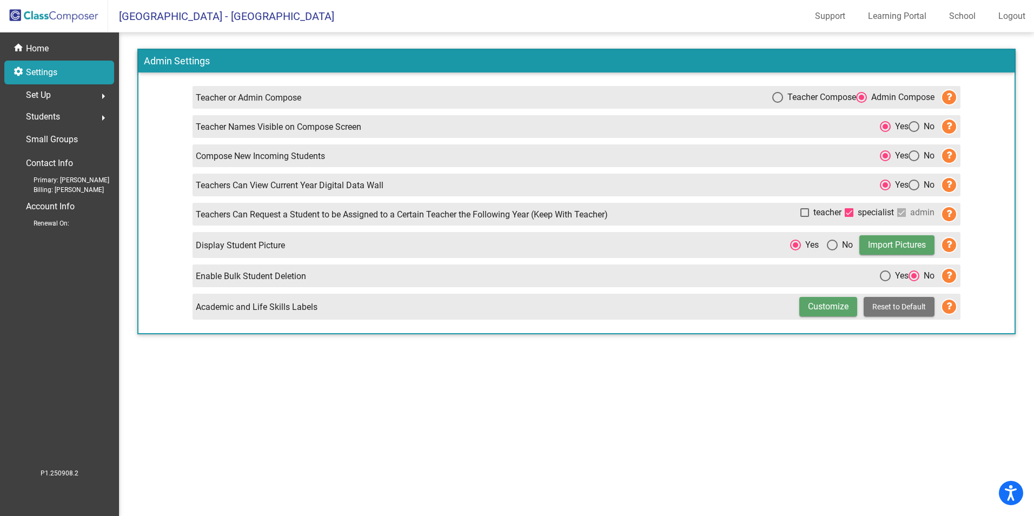
click at [46, 97] on span "Set Up" at bounding box center [38, 95] width 25 height 15
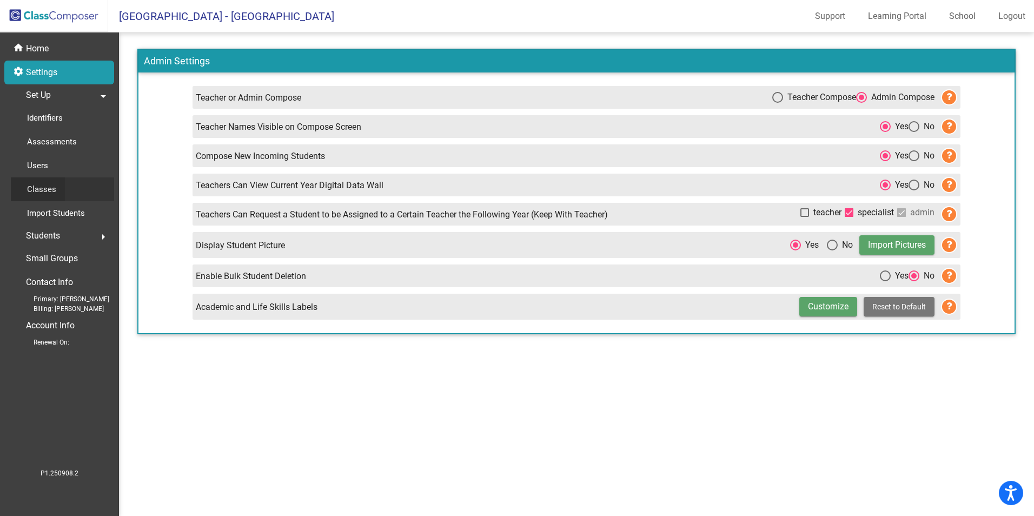
click at [39, 185] on p "Classes" at bounding box center [41, 189] width 29 height 13
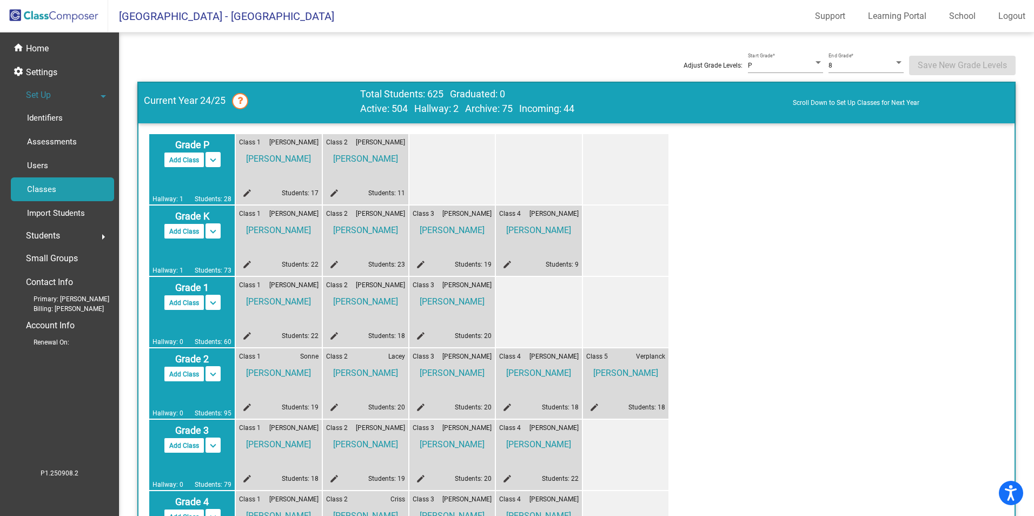
click at [243, 104] on icon at bounding box center [240, 101] width 16 height 16
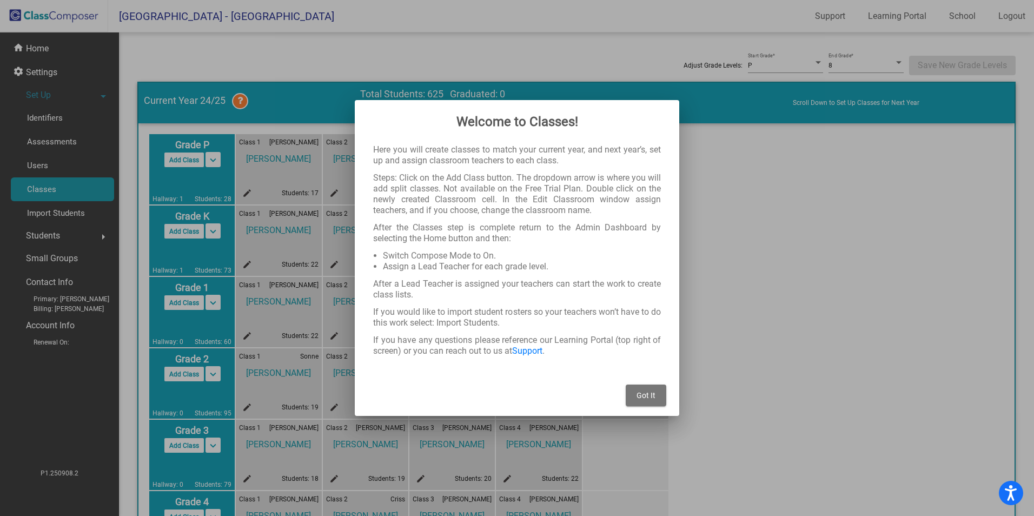
click at [645, 394] on span "Got It" at bounding box center [646, 395] width 19 height 9
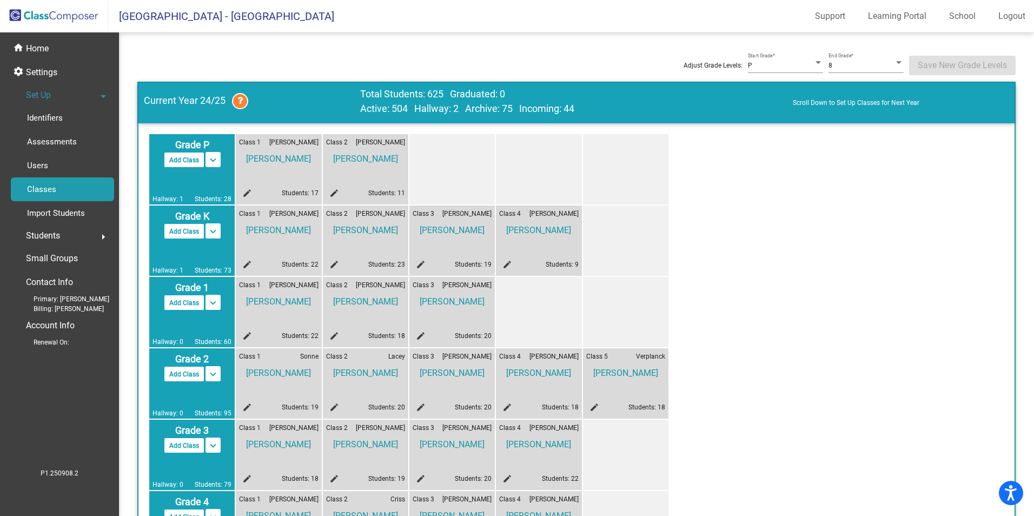
click at [62, 235] on div "Students arrow_right" at bounding box center [62, 236] width 103 height 22
click at [58, 255] on p "Small Groups" at bounding box center [52, 258] width 52 height 15
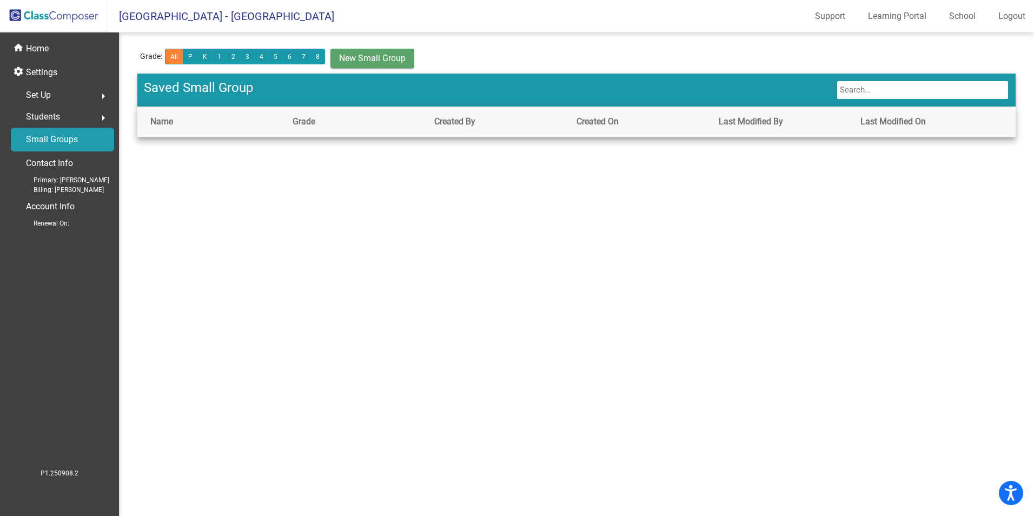
click at [59, 116] on span "Students" at bounding box center [43, 116] width 34 height 15
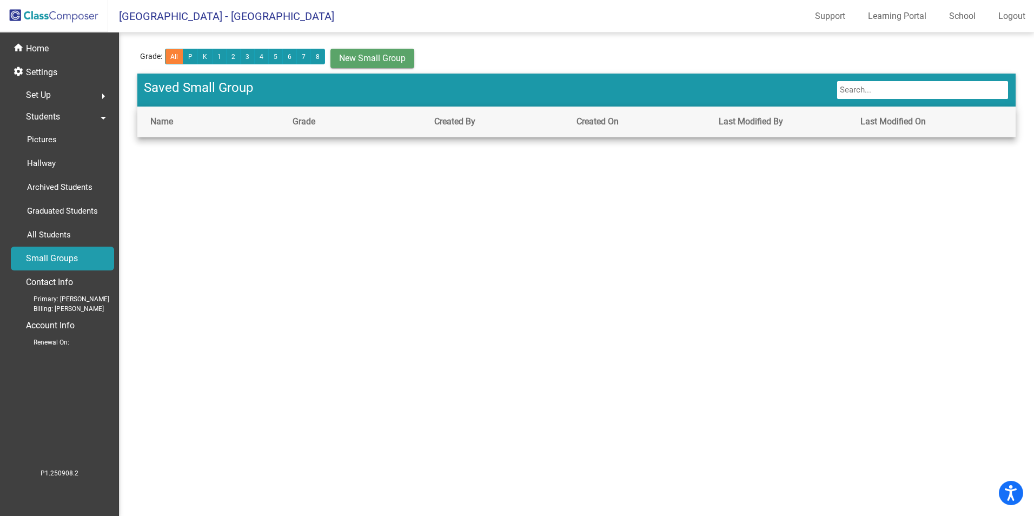
click at [60, 90] on div "Set Up arrow_right" at bounding box center [62, 95] width 103 height 22
click at [63, 98] on div "Set Up arrow_drop_down" at bounding box center [62, 95] width 103 height 22
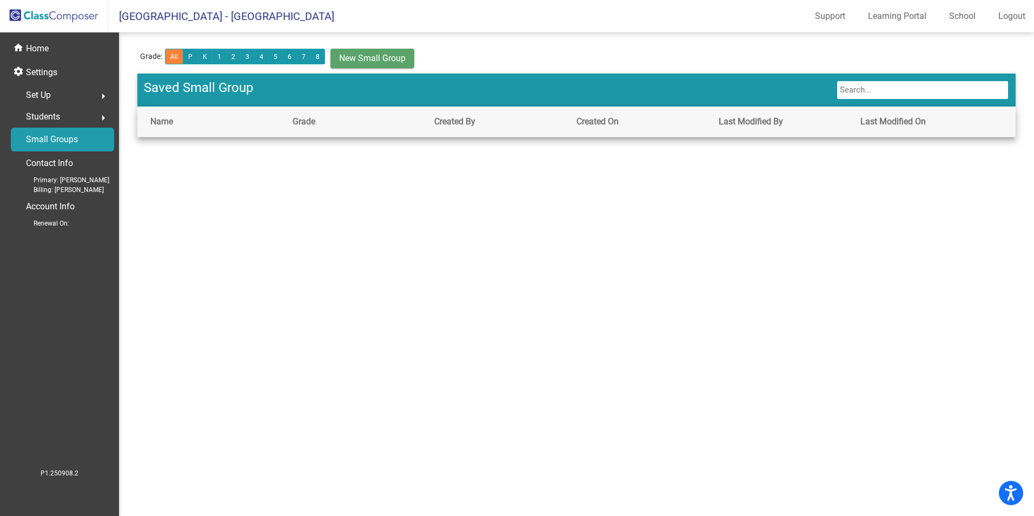
click at [64, 98] on div "Set Up arrow_right" at bounding box center [62, 95] width 103 height 22
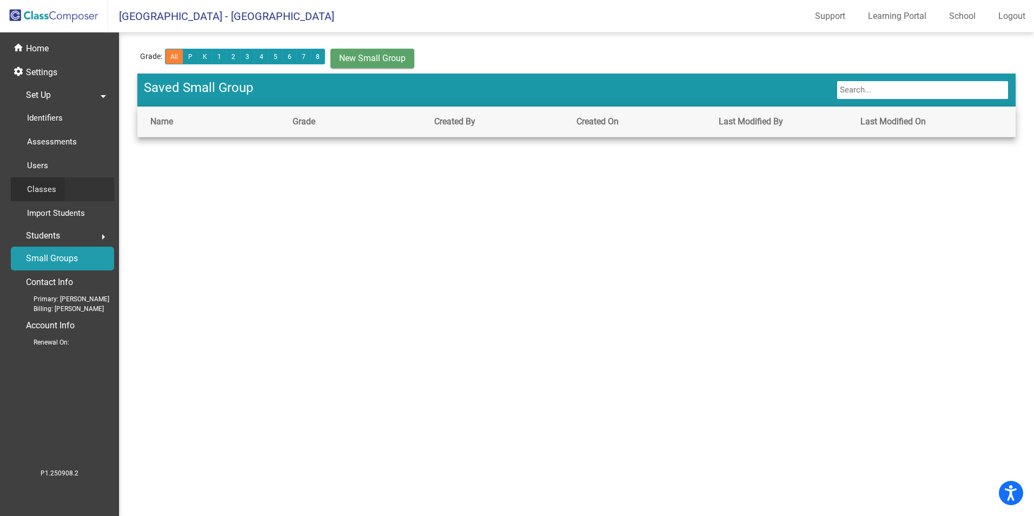
click at [54, 187] on p "Classes" at bounding box center [41, 189] width 29 height 13
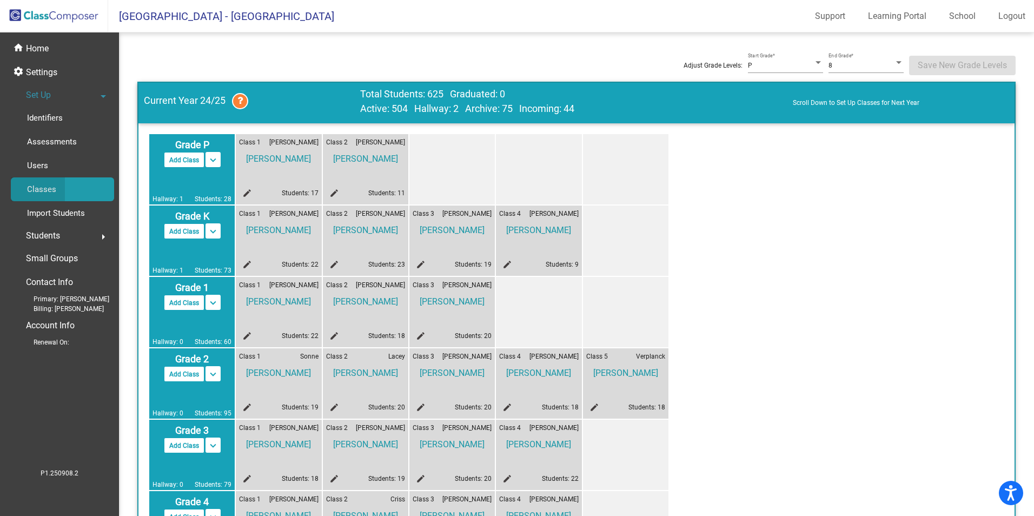
click at [63, 186] on div "Classes" at bounding box center [38, 189] width 54 height 24
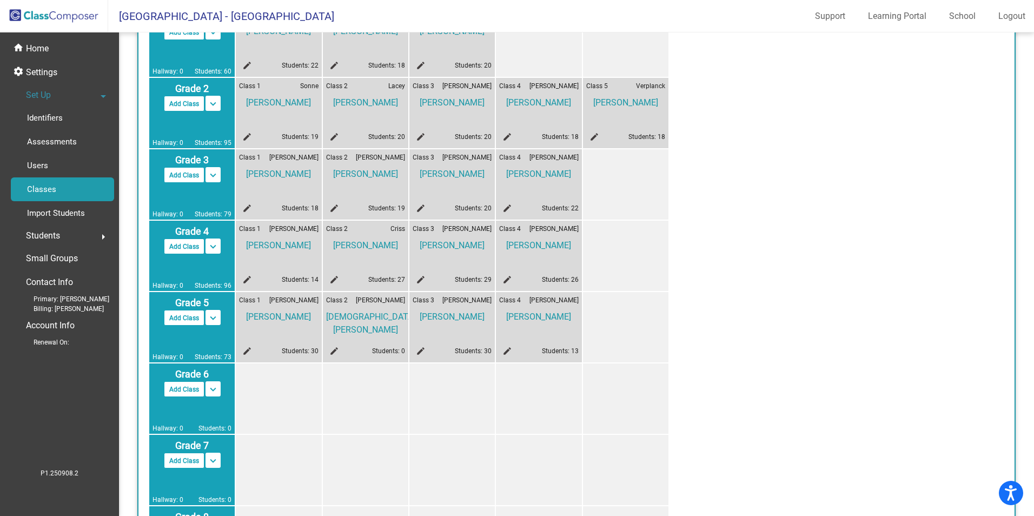
scroll to position [379, 0]
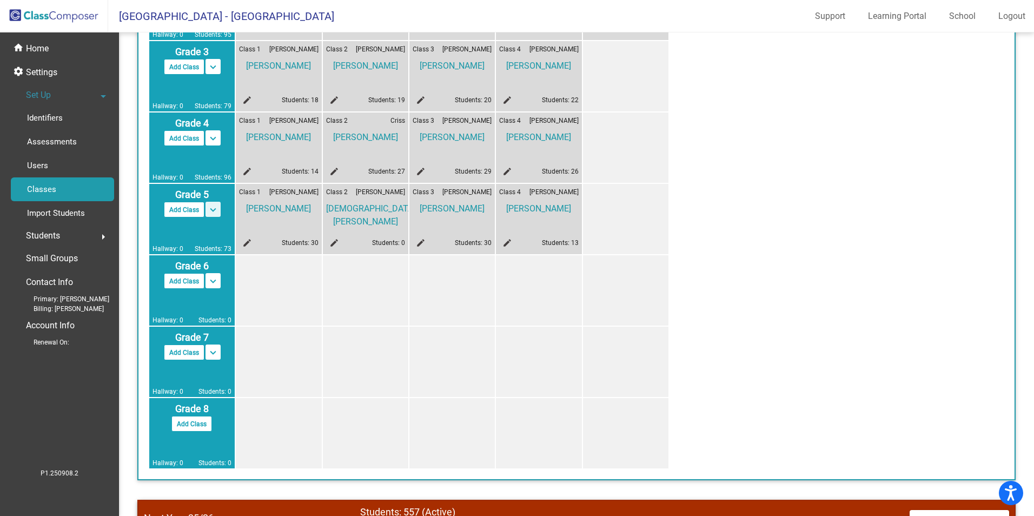
click at [217, 212] on mat-icon "keyboard_arrow_down" at bounding box center [213, 209] width 13 height 13
drag, startPoint x: 362, startPoint y: 361, endPoint x: 366, endPoint y: 352, distance: 10.2
click at [365, 360] on div at bounding box center [365, 362] width 85 height 70
click at [46, 266] on p "Small Groups" at bounding box center [52, 258] width 52 height 15
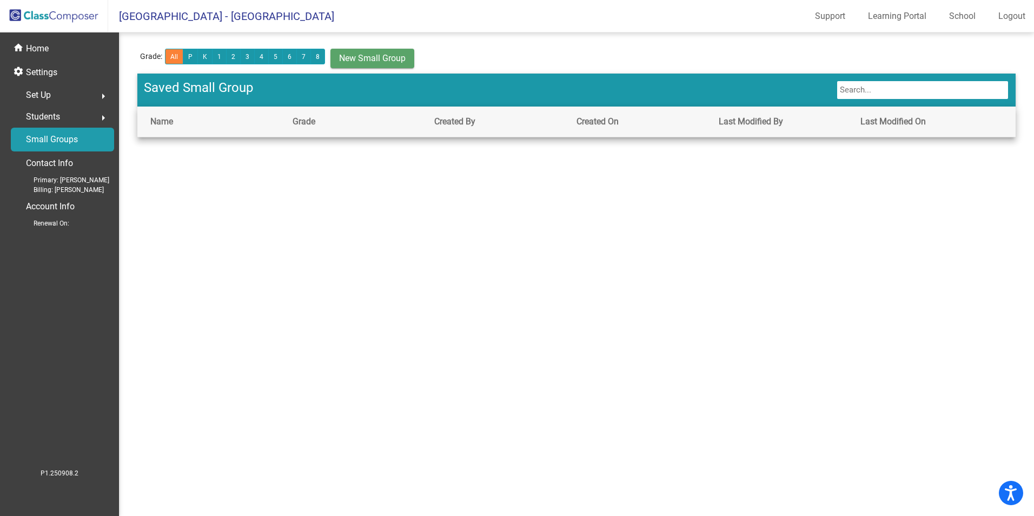
click at [64, 116] on div "Students arrow_right" at bounding box center [62, 117] width 103 height 22
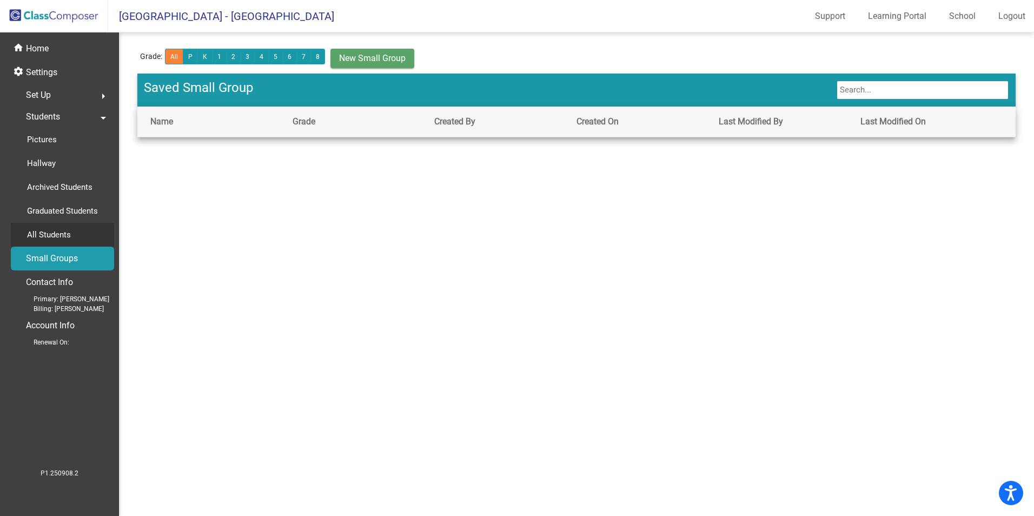
click at [52, 235] on p "All Students" at bounding box center [49, 234] width 44 height 13
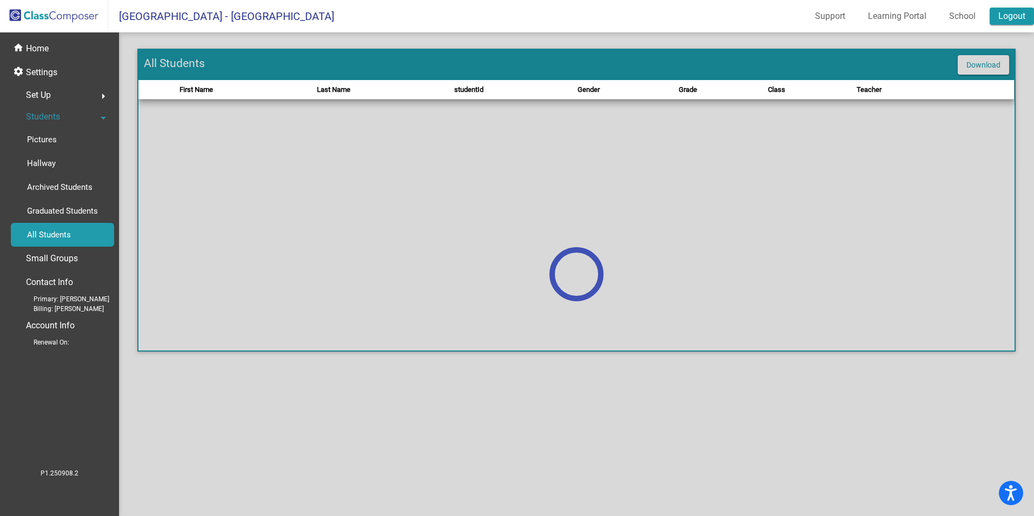
click at [1017, 18] on link "Logout" at bounding box center [1012, 16] width 44 height 17
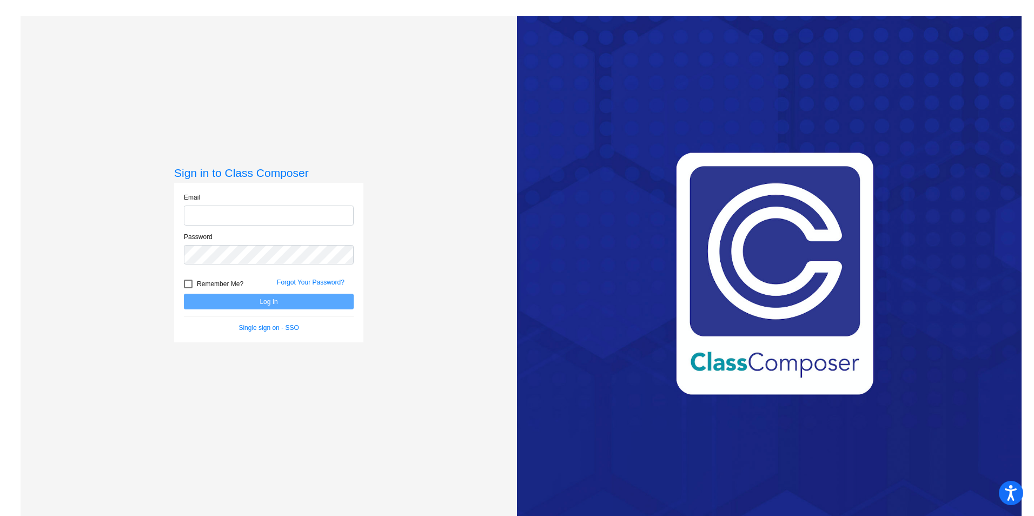
click at [309, 220] on input "email" at bounding box center [269, 216] width 170 height 20
type input "[PERSON_NAME][EMAIL_ADDRESS][PERSON_NAME][DOMAIN_NAME]"
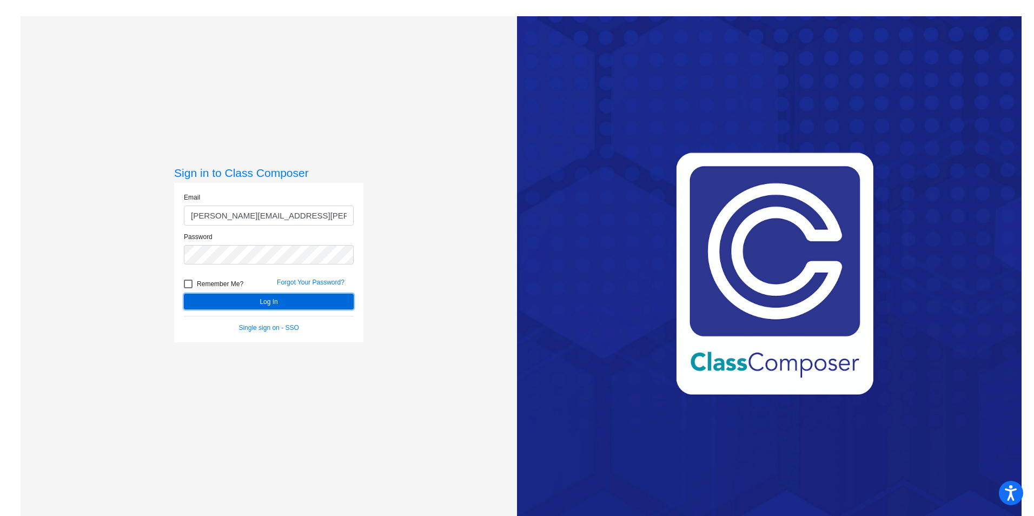
click at [263, 299] on button "Log In" at bounding box center [269, 302] width 170 height 16
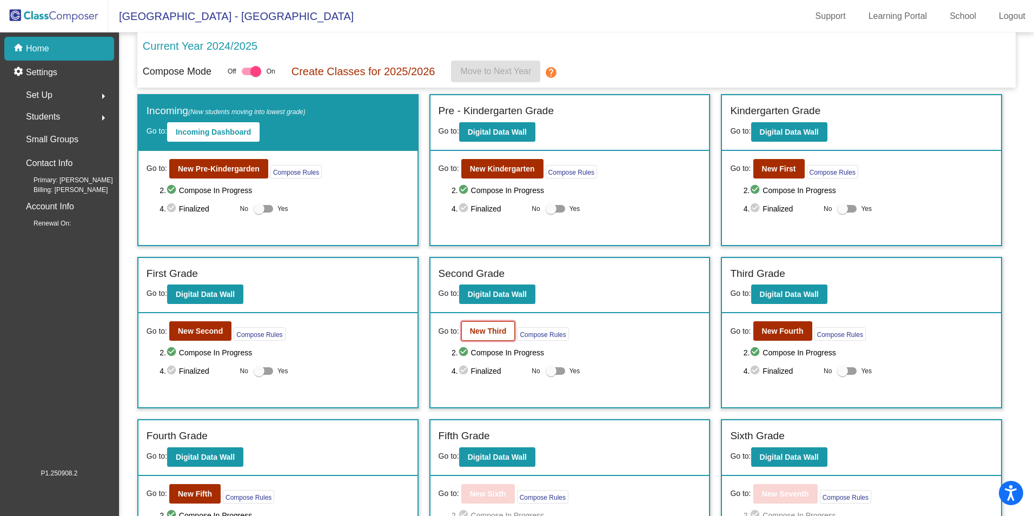
click at [499, 332] on b "New Third" at bounding box center [488, 331] width 37 height 9
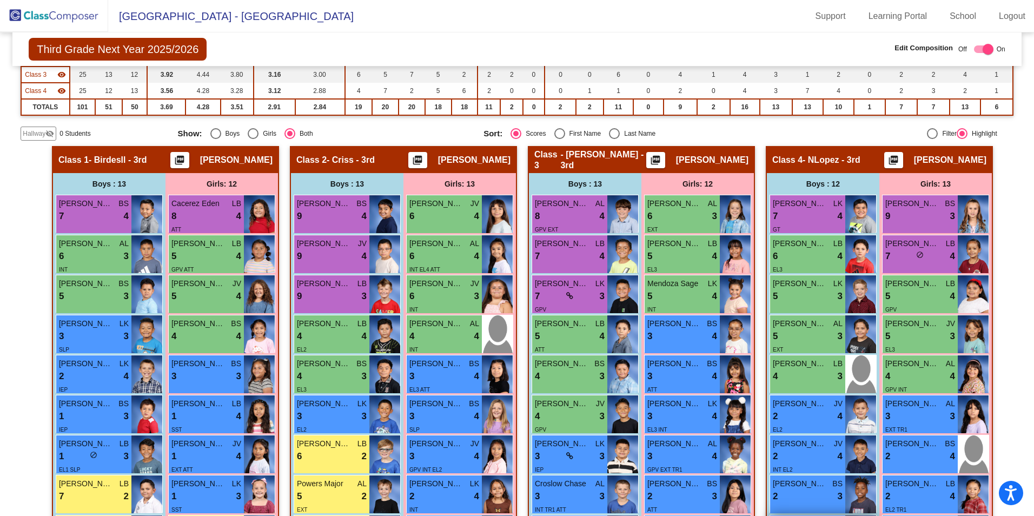
scroll to position [210, 0]
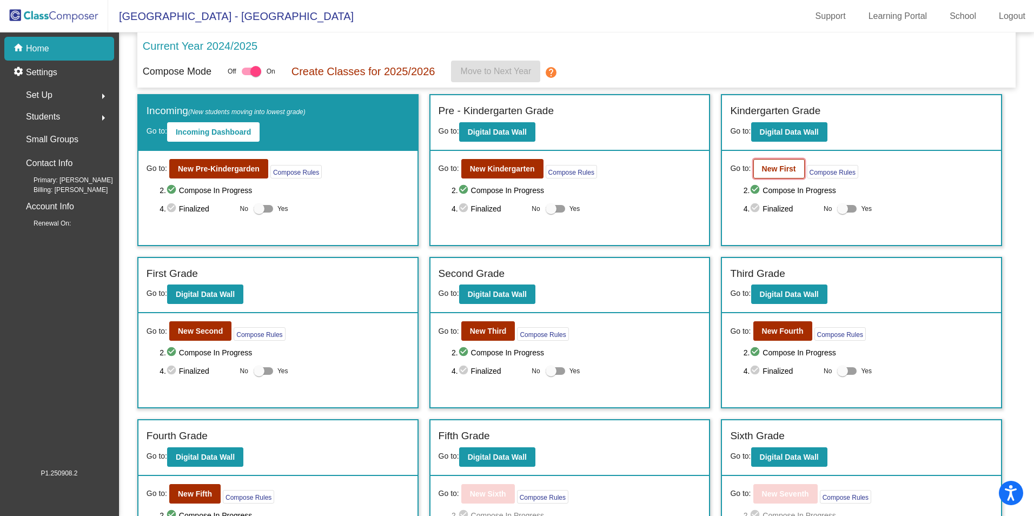
click at [776, 172] on b "New First" at bounding box center [779, 168] width 34 height 9
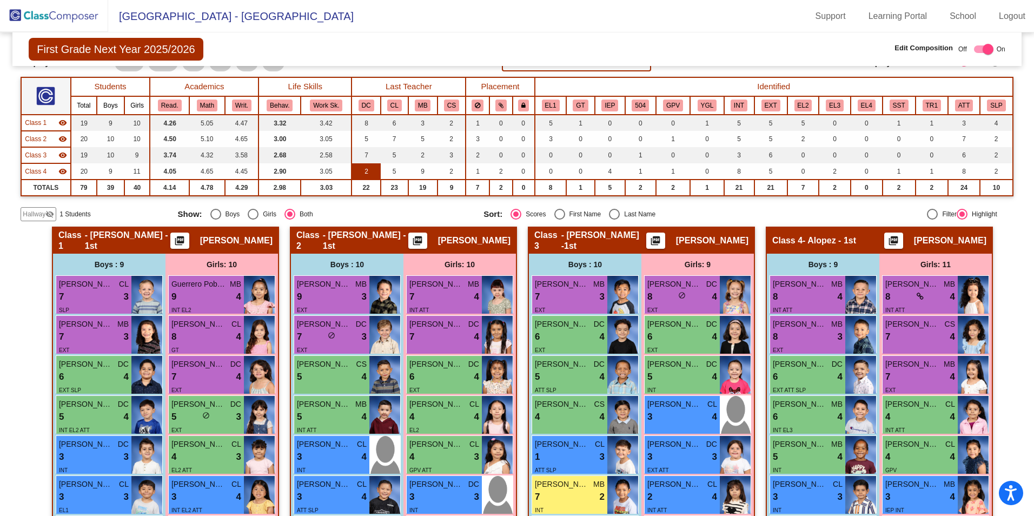
scroll to position [108, 0]
